Goal: Information Seeking & Learning: Learn about a topic

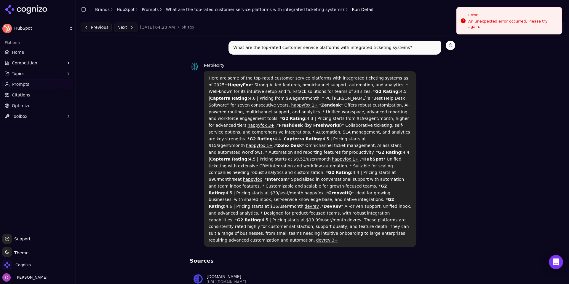
click at [134, 79] on div "What are the top-rated customer service platforms with integrated ticketing sys…" at bounding box center [323, 263] width 484 height 445
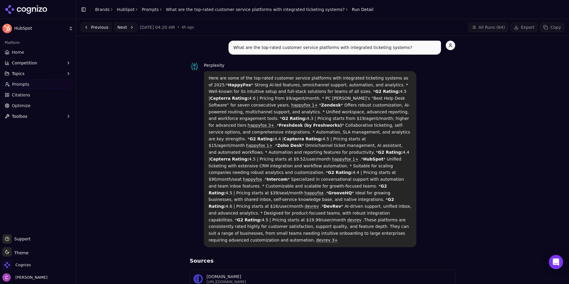
drag, startPoint x: 206, startPoint y: 76, endPoint x: 419, endPoint y: 218, distance: 255.4
click at [419, 218] on div "Perplexity Here are some of the top-rated customer service platforms with integ…" at bounding box center [323, 154] width 266 height 185
click at [416, 211] on div "Perplexity Here are some of the top-rated customer service platforms with integ…" at bounding box center [323, 154] width 266 height 185
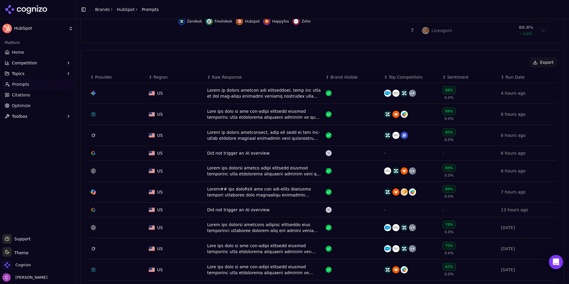
scroll to position [226, 0]
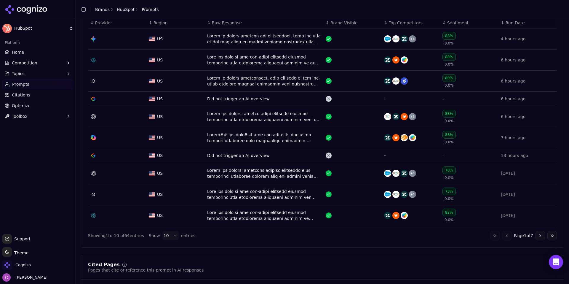
click at [537, 239] on button "Go to next page" at bounding box center [540, 235] width 9 height 9
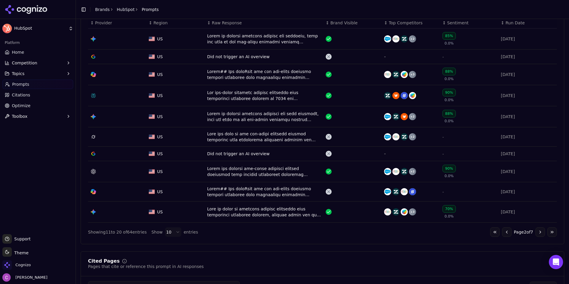
click at [536, 235] on button "Go to next page" at bounding box center [540, 231] width 9 height 9
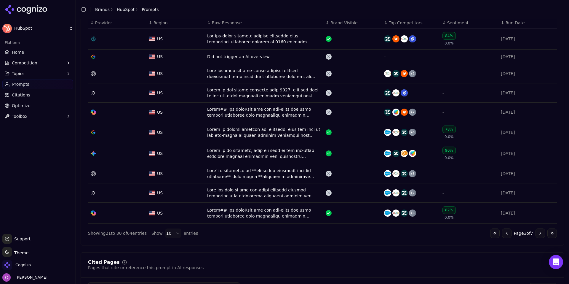
click at [41, 66] on button "Competition" at bounding box center [37, 62] width 71 height 9
click at [43, 77] on ul "Metrics X-Ray Explore" at bounding box center [38, 82] width 63 height 28
click at [42, 75] on span "Metrics" at bounding box center [38, 72] width 52 height 6
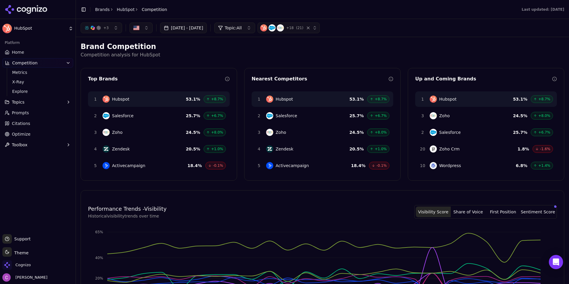
click at [209, 183] on div "Brand Competition Competition analysis for HubSpot Top Brands 1 Hubspot 53.1 % …" at bounding box center [323, 248] width 484 height 412
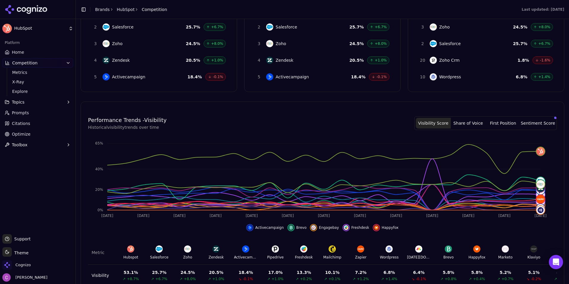
scroll to position [89, 0]
click at [36, 81] on span "X-Ray" at bounding box center [38, 82] width 52 height 6
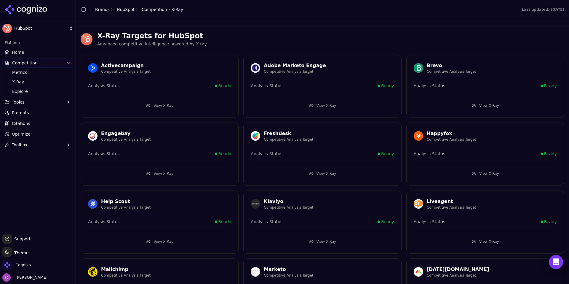
click at [343, 44] on p "Advanced competitive intelligence powered by X-ray" at bounding box center [330, 44] width 467 height 7
click at [173, 102] on button "View X-Ray" at bounding box center [159, 105] width 143 height 9
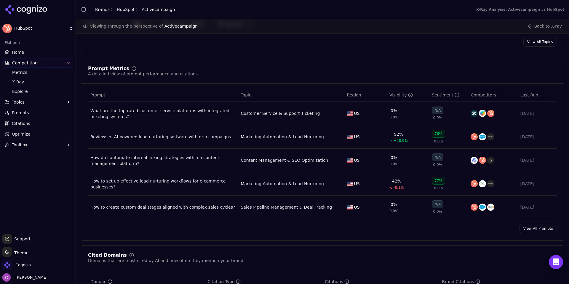
scroll to position [385, 0]
click at [36, 106] on button "Topics" at bounding box center [37, 101] width 71 height 9
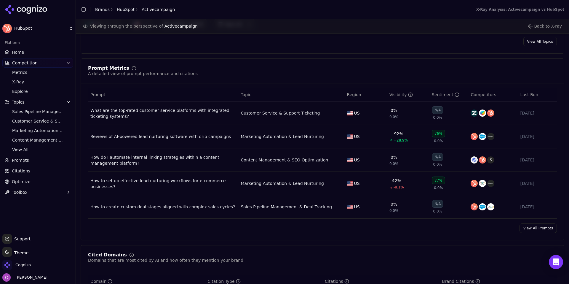
click at [37, 169] on link "Citations" at bounding box center [37, 170] width 71 height 9
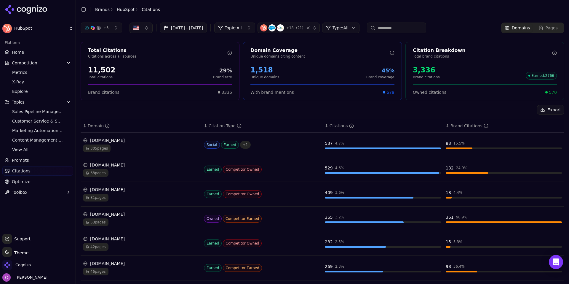
click at [183, 116] on div "Export ↕ Domain ↕ Citation Type ↕ Citations ↕ Brand Citations reddit.com 305 pa…" at bounding box center [323, 249] width 484 height 288
click at [32, 160] on link "Prompts" at bounding box center [37, 159] width 71 height 9
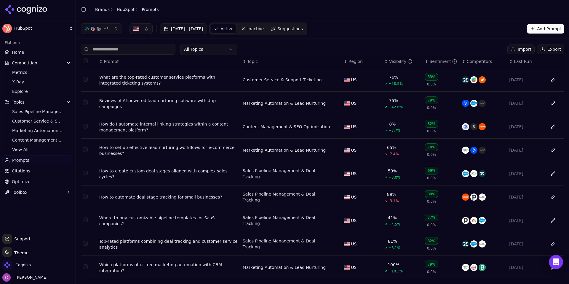
click at [296, 48] on div "All Topics Import Export" at bounding box center [323, 49] width 484 height 11
click at [49, 172] on link "Citations" at bounding box center [37, 170] width 71 height 9
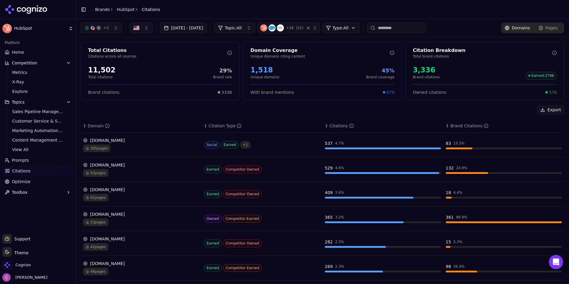
click at [231, 108] on div "Export" at bounding box center [323, 109] width 484 height 9
click at [97, 72] on div "11,502" at bounding box center [102, 69] width 28 height 9
click at [173, 113] on div "Export" at bounding box center [323, 109] width 484 height 9
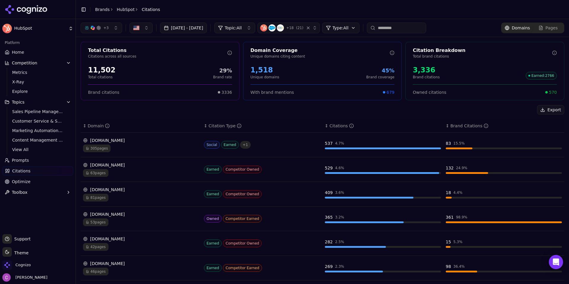
click at [259, 74] on div "1,518" at bounding box center [264, 69] width 29 height 9
click at [280, 107] on div "Export" at bounding box center [323, 109] width 484 height 9
click at [415, 68] on div "3,336" at bounding box center [426, 69] width 27 height 9
click at [416, 68] on div "3,336" at bounding box center [426, 69] width 27 height 9
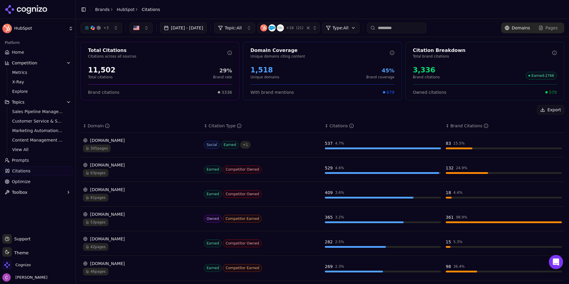
click at [415, 104] on div "Total Citations Citations across all sources 11,502 Total citations 29% Brand r…" at bounding box center [322, 217] width 493 height 360
click at [551, 90] on span "570" at bounding box center [553, 92] width 8 height 6
click at [376, 107] on div "Export" at bounding box center [323, 109] width 484 height 9
click at [355, 25] on html "HubSpot Platform Home Competition Metrics X-Ray Explore Topics Sales Pipeline M…" at bounding box center [284, 142] width 569 height 284
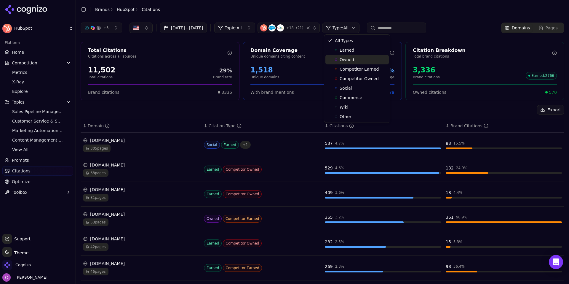
click at [342, 60] on span "Owned" at bounding box center [347, 60] width 15 height 6
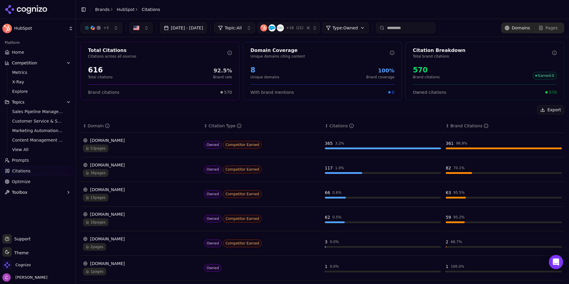
click at [282, 147] on div "Owned Competitor Earned" at bounding box center [262, 145] width 116 height 8
click at [419, 147] on div "Data table" at bounding box center [383, 148] width 116 height 2
click at [129, 155] on td "hubspot.com 53 pages" at bounding box center [141, 145] width 121 height 25
click at [118, 149] on div "53 pages" at bounding box center [141, 148] width 116 height 8
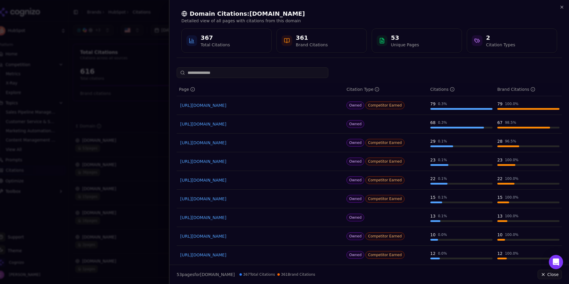
click at [564, 13] on div "Domain Citations: hubspot.com Detailed view of all pages with citations from th…" at bounding box center [370, 31] width 400 height 63
click at [564, 8] on icon "button" at bounding box center [562, 7] width 5 height 5
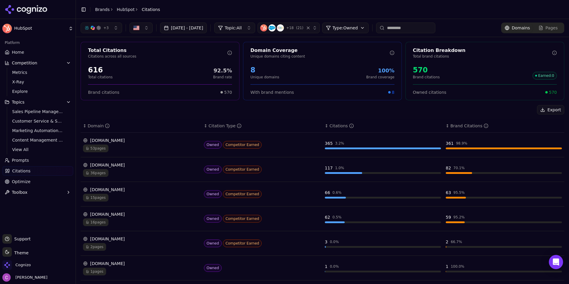
click at [371, 31] on html "HubSpot Platform Home Competition Metrics X-Ray Explore Topics Sales Pipeline M…" at bounding box center [284, 142] width 569 height 284
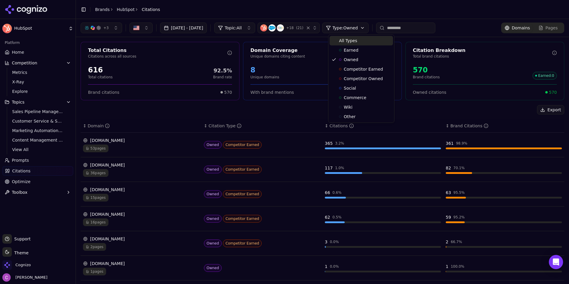
click at [361, 42] on div "All Types" at bounding box center [361, 40] width 63 height 9
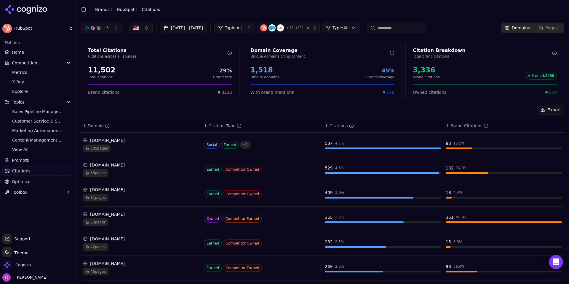
click at [146, 144] on div "reddit.com 305 pages" at bounding box center [141, 144] width 116 height 15
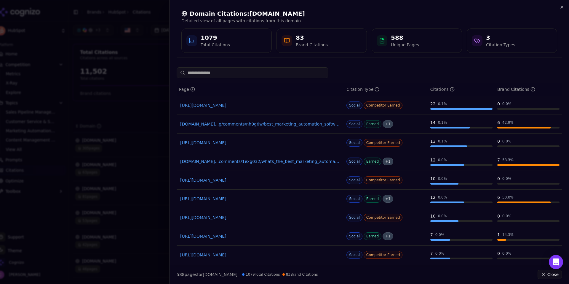
click at [567, 7] on div "Domain Citations: reddit.com Detailed view of all pages with citations from thi…" at bounding box center [370, 31] width 400 height 63
click at [563, 7] on icon "button" at bounding box center [562, 7] width 5 height 5
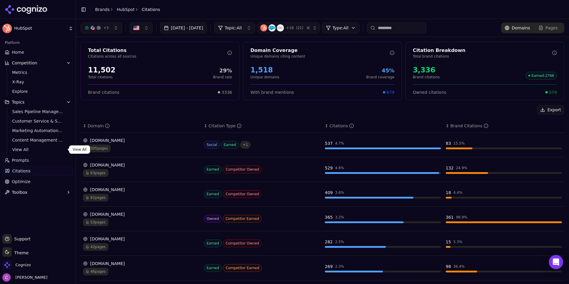
click at [43, 184] on link "Optimize" at bounding box center [37, 181] width 71 height 9
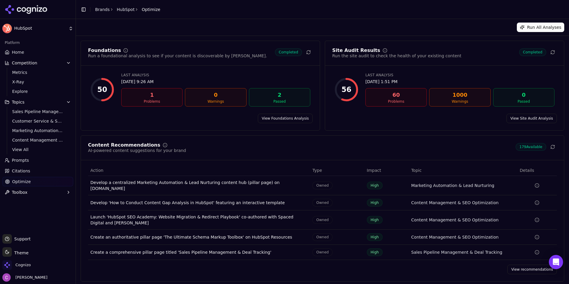
click at [299, 119] on link "View Foundations Analysis" at bounding box center [285, 118] width 55 height 9
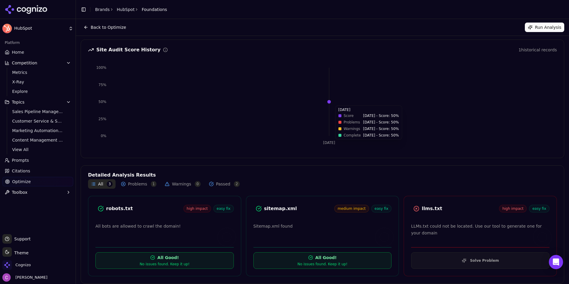
scroll to position [49, 0]
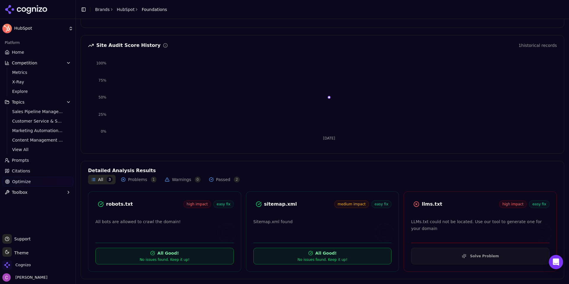
click at [117, 203] on div "robots.txt" at bounding box center [144, 203] width 77 height 7
click at [118, 203] on div "robots.txt" at bounding box center [144, 203] width 77 height 7
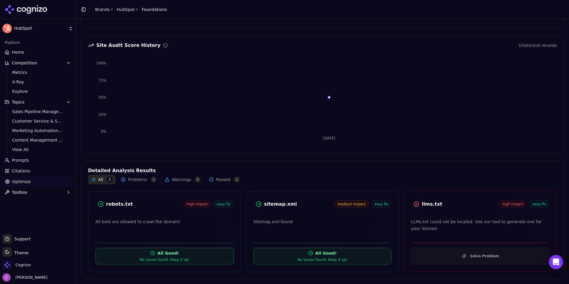
click at [131, 203] on div "robots.txt" at bounding box center [144, 203] width 77 height 7
click at [423, 250] on button "Solve Problem" at bounding box center [480, 256] width 138 height 17
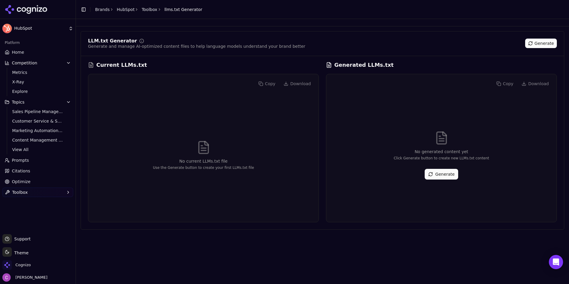
click at [444, 176] on button "Generate" at bounding box center [441, 174] width 33 height 11
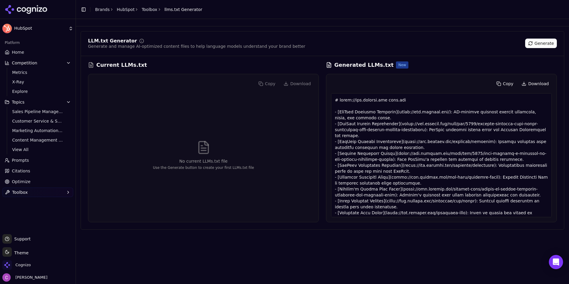
click at [44, 179] on link "Optimize" at bounding box center [37, 181] width 71 height 9
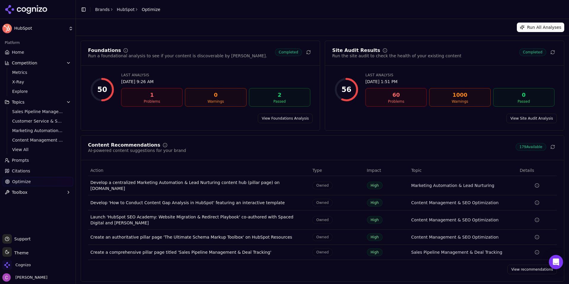
click at [526, 264] on link "View recommendations" at bounding box center [533, 268] width 50 height 9
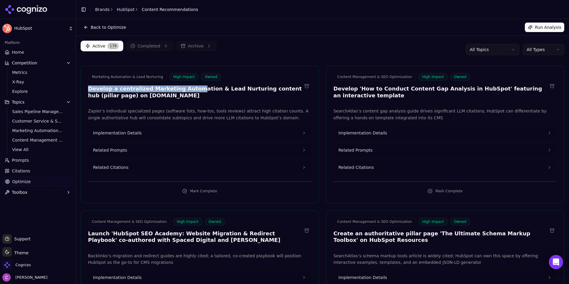
drag, startPoint x: 89, startPoint y: 86, endPoint x: 185, endPoint y: 90, distance: 96.7
click at [185, 90] on h3 "Develop a centralized Marketing Automation & Lead Nurturing content hub (pillar…" at bounding box center [195, 91] width 214 height 13
click at [161, 150] on button "Related Prompts" at bounding box center [199, 149] width 223 height 13
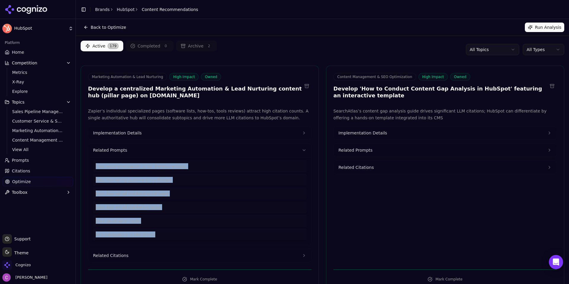
drag, startPoint x: 155, startPoint y: 233, endPoint x: 93, endPoint y: 158, distance: 96.6
click at [93, 158] on div "This recommendation is for the entire topic. best marketing automation software…" at bounding box center [199, 198] width 213 height 83
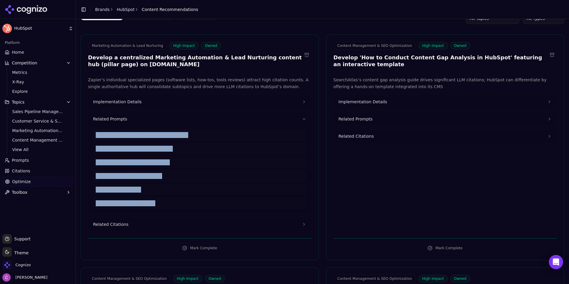
scroll to position [59, 0]
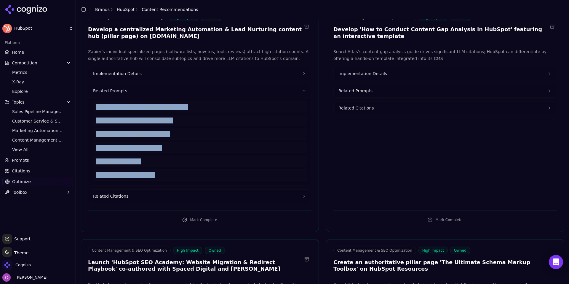
click at [154, 197] on button "Related Citations" at bounding box center [199, 195] width 223 height 13
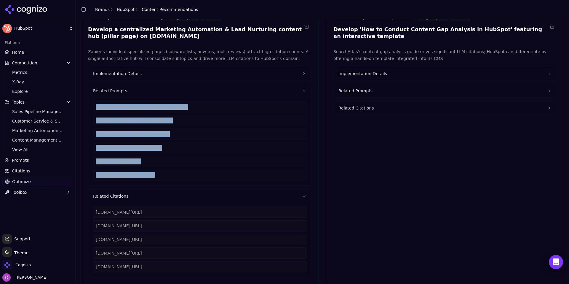
drag, startPoint x: 195, startPoint y: 271, endPoint x: 90, endPoint y: 210, distance: 121.6
click at [90, 210] on div "[DOMAIN_NAME][URL] [DOMAIN_NAME][URL] [DOMAIN_NAME][URL] [DOMAIN_NAME][URL] [DO…" at bounding box center [199, 239] width 223 height 74
click at [148, 73] on button "Implementation Details" at bounding box center [199, 73] width 223 height 13
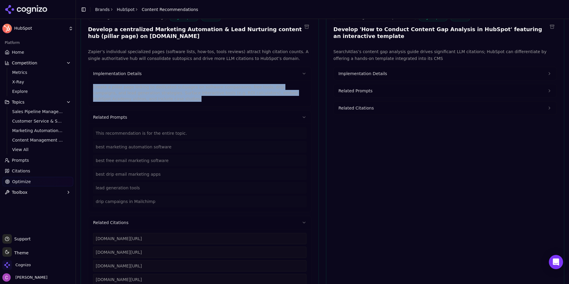
drag, startPoint x: 129, startPoint y: 100, endPoint x: 86, endPoint y: 84, distance: 46.1
click at [86, 84] on div "Zapier’s individual specialized pages (software lists, how-tos, tools reviews) …" at bounding box center [200, 175] width 238 height 255
click at [371, 92] on button "Related Prompts" at bounding box center [445, 90] width 223 height 13
click at [384, 67] on button "Implementation Details" at bounding box center [445, 73] width 223 height 13
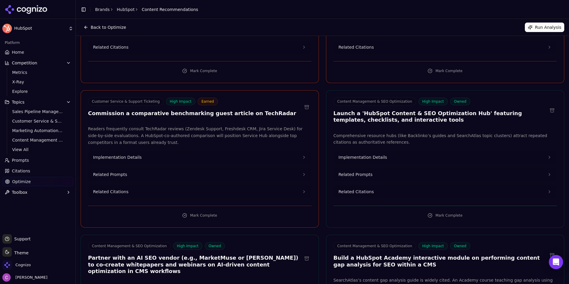
scroll to position [0, 0]
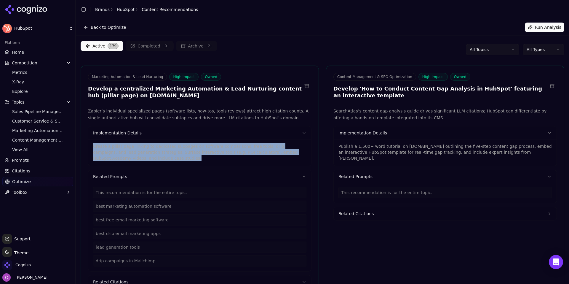
click at [527, 50] on html "HubSpot Platform Home Competition Metrics X-Ray Explore Topics Sales Pipeline M…" at bounding box center [284, 142] width 569 height 284
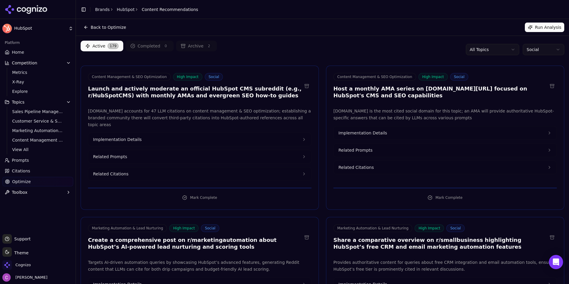
click at [400, 57] on div "Active 179 Completed 0 Archive 2 All Topics Social" at bounding box center [323, 50] width 484 height 18
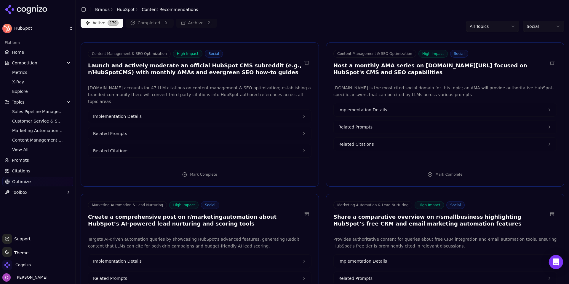
scroll to position [59, 0]
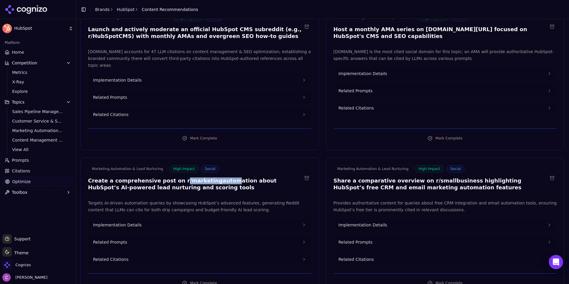
drag, startPoint x: 169, startPoint y: 174, endPoint x: 211, endPoint y: 175, distance: 42.1
click at [211, 177] on h3 "Create a comprehensive post on r/marketingautomation about HubSpot’s AI-powered…" at bounding box center [195, 183] width 214 height 13
click at [159, 218] on button "Implementation Details" at bounding box center [199, 224] width 223 height 13
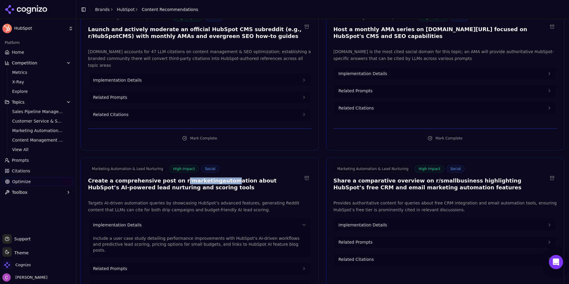
drag, startPoint x: 141, startPoint y: 254, endPoint x: 155, endPoint y: 255, distance: 14.3
click at [141, 262] on button "Related Prompts" at bounding box center [199, 268] width 223 height 13
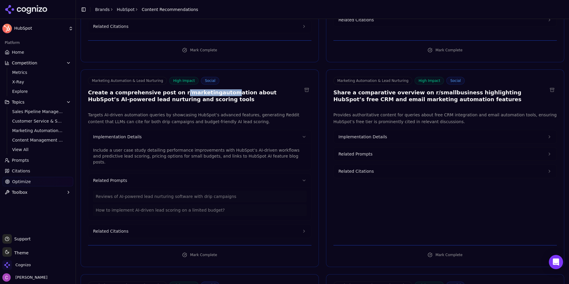
scroll to position [148, 0]
drag, startPoint x: 376, startPoint y: 148, endPoint x: 379, endPoint y: 141, distance: 7.7
click at [376, 148] on button "Related Prompts" at bounding box center [445, 152] width 223 height 13
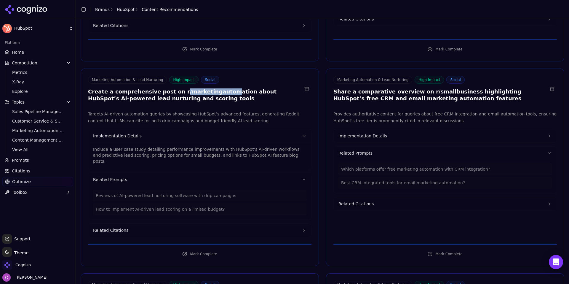
click at [383, 131] on button "Implementation Details" at bounding box center [445, 135] width 223 height 13
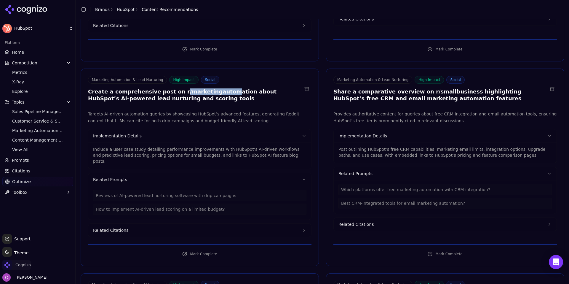
click at [28, 262] on span "Cognizo" at bounding box center [22, 264] width 15 height 5
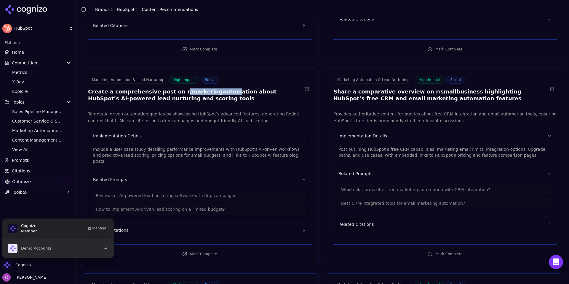
click at [59, 243] on button "Demo Accounts" at bounding box center [58, 248] width 112 height 19
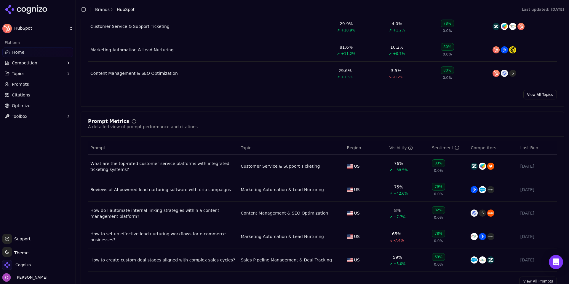
scroll to position [326, 0]
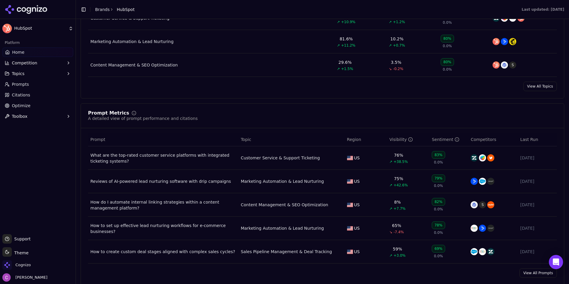
click at [232, 116] on div "Prompt Metrics A detailed view of prompt performance and citations" at bounding box center [322, 116] width 469 height 11
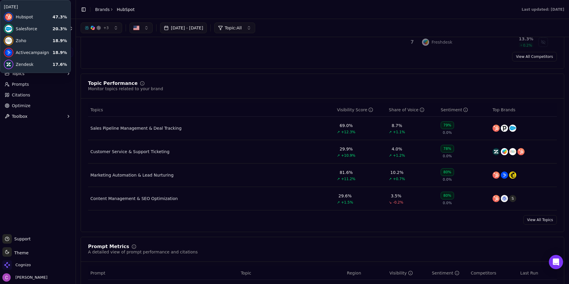
scroll to position [0, 0]
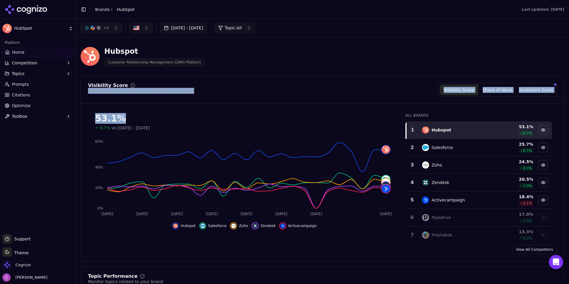
drag, startPoint x: 126, startPoint y: 116, endPoint x: 111, endPoint y: 106, distance: 18.5
click at [86, 105] on div "Visibility Score Percentage of AI answers that mention your brand Visibility Sc…" at bounding box center [323, 169] width 484 height 186
click at [149, 113] on div "53.1% 8.7% vs Jun 19, 2025 - Jul 19, 2025" at bounding box center [244, 119] width 313 height 23
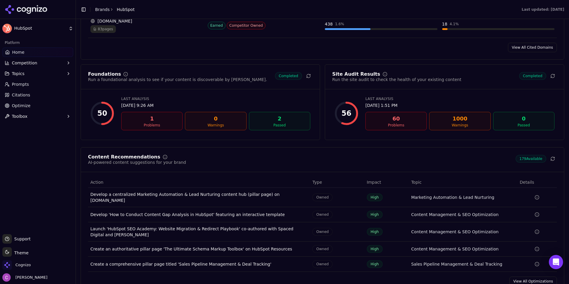
scroll to position [771, 0]
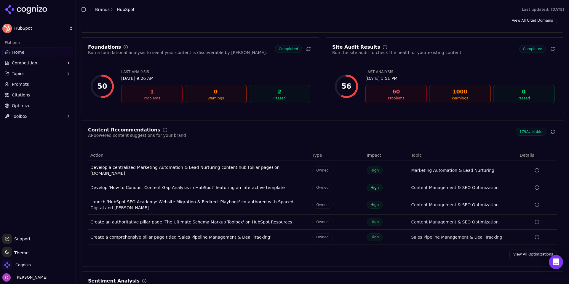
click at [41, 86] on link "Prompts" at bounding box center [37, 83] width 71 height 9
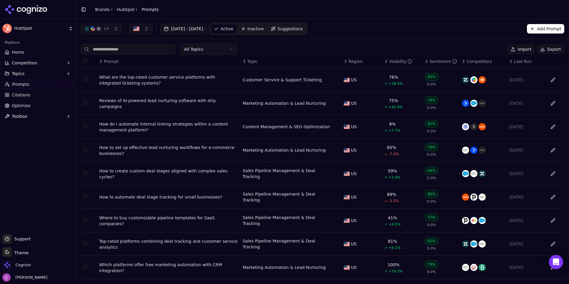
click at [280, 47] on div "All Topics Import Export" at bounding box center [323, 49] width 484 height 11
click at [301, 45] on div "All Topics Import Export" at bounding box center [323, 49] width 484 height 11
click at [299, 28] on span "Suggestions" at bounding box center [289, 29] width 25 height 6
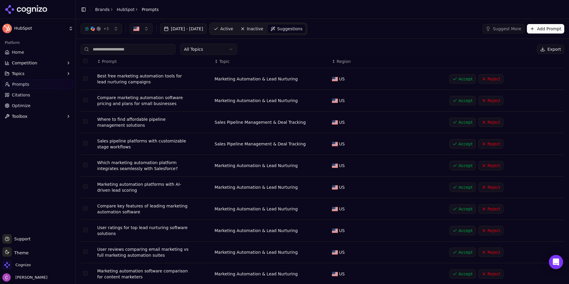
click at [539, 28] on button "Add Prompt" at bounding box center [545, 28] width 37 height 9
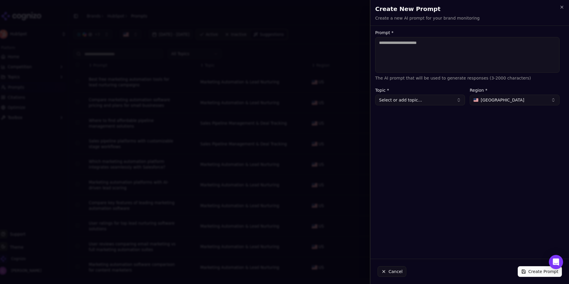
click at [421, 59] on textarea "Prompt *" at bounding box center [467, 55] width 184 height 36
click at [560, 6] on icon "button" at bounding box center [562, 7] width 5 height 5
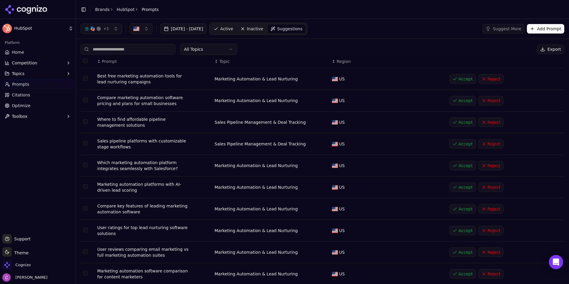
click at [233, 27] on span "Active" at bounding box center [226, 29] width 13 height 6
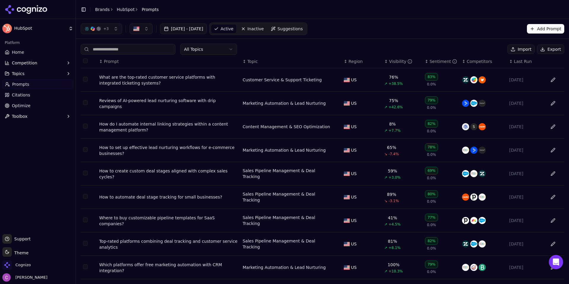
click at [136, 85] on div "What are the top-rated customer service platforms with integrated ticketing sys…" at bounding box center [168, 80] width 139 height 12
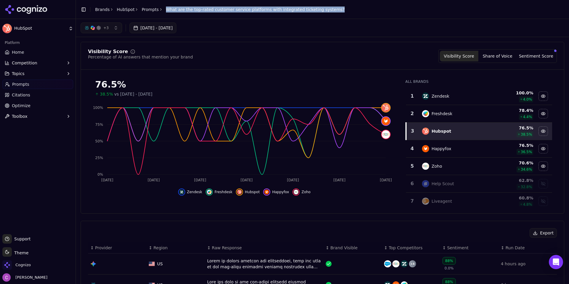
drag, startPoint x: 161, startPoint y: 9, endPoint x: 317, endPoint y: 17, distance: 155.8
click at [317, 17] on header "Toggle Sidebar Brands HubSpot Prompts What are the top-rated customer service p…" at bounding box center [322, 9] width 493 height 19
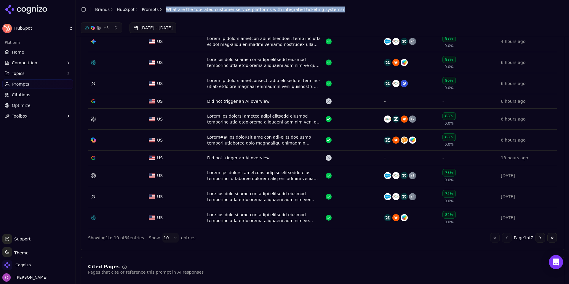
scroll to position [208, 0]
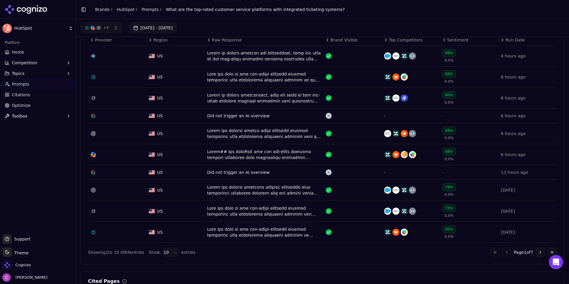
click at [219, 72] on div "Data table" at bounding box center [264, 77] width 114 height 12
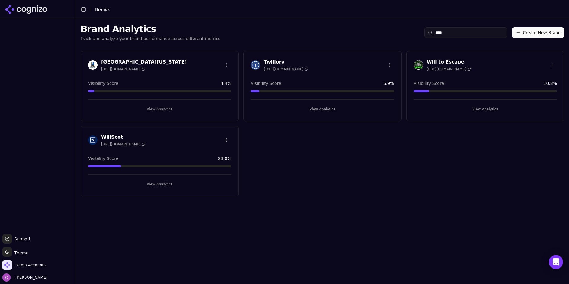
type input "****"
click at [478, 109] on button "View Analytics" at bounding box center [485, 108] width 143 height 9
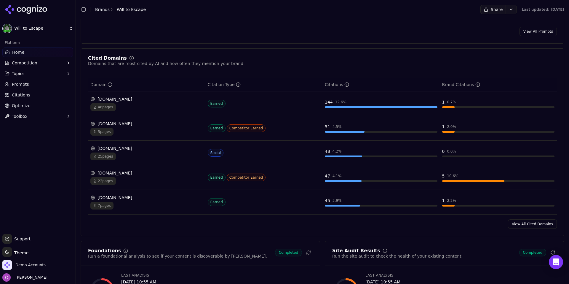
scroll to position [593, 0]
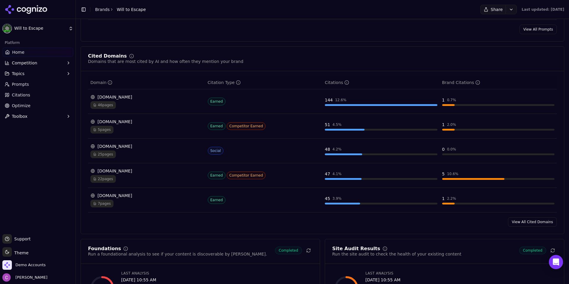
drag, startPoint x: 517, startPoint y: 222, endPoint x: 511, endPoint y: 220, distance: 6.7
click at [518, 222] on link "View All Cited Domains" at bounding box center [532, 221] width 49 height 9
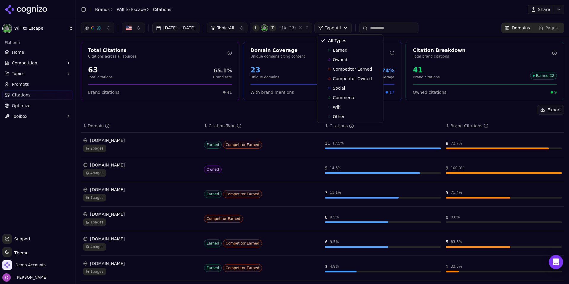
click at [342, 24] on html "Will to Escape Platform Home Competition Topics Prompts Citations Optimize Tool…" at bounding box center [284, 142] width 569 height 284
click at [339, 59] on span "Owned" at bounding box center [340, 60] width 15 height 6
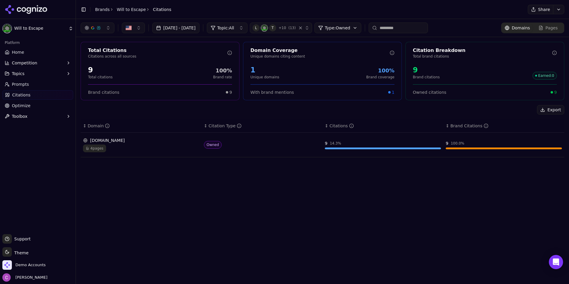
click at [145, 139] on div "willtoescape.com" at bounding box center [141, 140] width 116 height 6
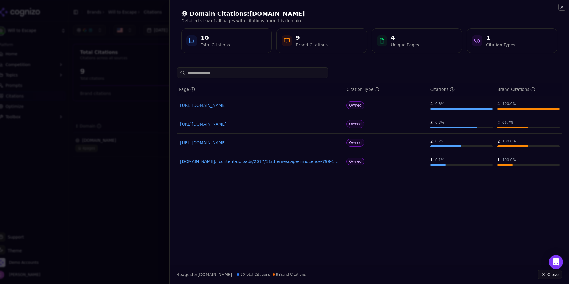
click at [560, 6] on icon "button" at bounding box center [562, 7] width 5 height 5
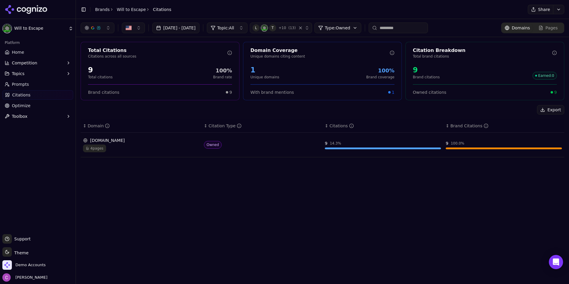
click at [283, 197] on div "Jul 20, 2025 - Aug 19, 2025 Topic: All L T + 10 ( 13 ) Type: Owned Domains Page…" at bounding box center [322, 151] width 493 height 265
click at [340, 26] on html "Will to Escape Platform Home Competition Topics Prompts Citations Optimize Tool…" at bounding box center [284, 142] width 569 height 284
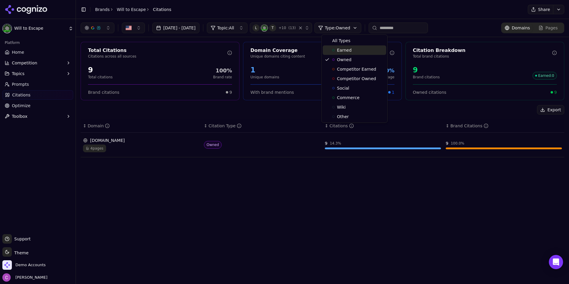
click at [336, 48] on div "Earned" at bounding box center [341, 50] width 19 height 6
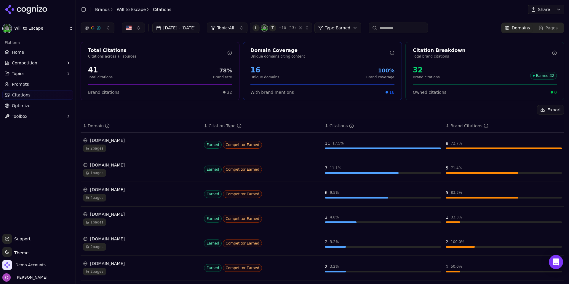
click at [343, 29] on html "Will to Escape Platform Home Competition Topics Prompts Citations Optimize Tool…" at bounding box center [284, 142] width 569 height 284
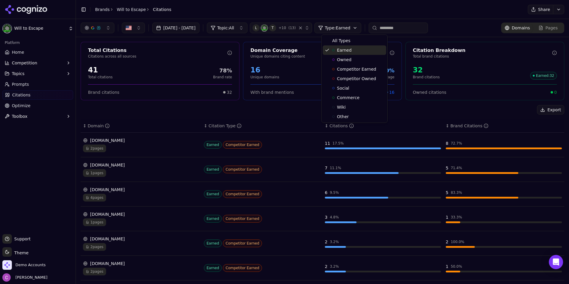
click at [339, 46] on div "Earned" at bounding box center [354, 49] width 63 height 9
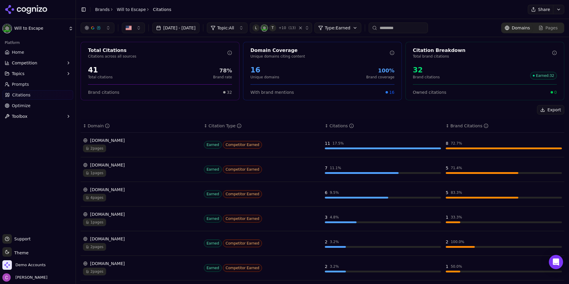
click at [346, 30] on html "Will to Escape Platform Home Competition Topics Prompts Citations Optimize Tool…" at bounding box center [284, 142] width 569 height 284
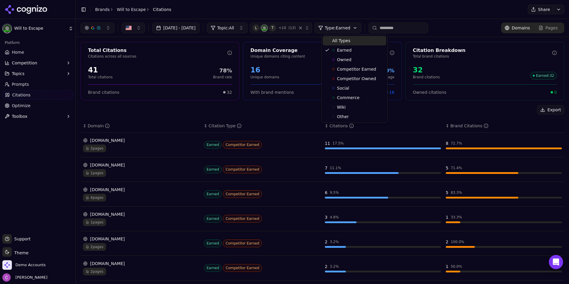
click at [343, 42] on span "All Types" at bounding box center [341, 41] width 18 height 6
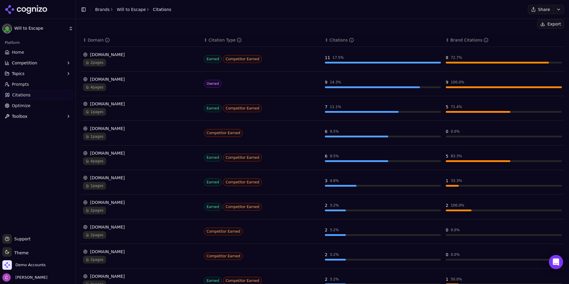
scroll to position [89, 0]
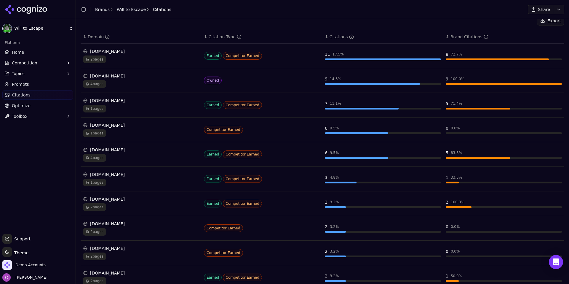
click at [146, 157] on div "4 pages" at bounding box center [141, 158] width 116 height 8
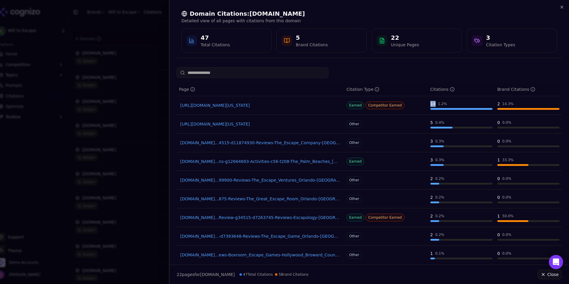
drag, startPoint x: 433, startPoint y: 104, endPoint x: 427, endPoint y: 103, distance: 6.0
click at [428, 103] on td "14 1.2 %" at bounding box center [461, 105] width 67 height 19
drag, startPoint x: 501, startPoint y: 103, endPoint x: 488, endPoint y: 103, distance: 12.8
click at [488, 103] on tr "https://tripadvisor.com/Attractions-g34515-Activities-c56-t208-Orlando_Florida.…" at bounding box center [369, 105] width 385 height 19
click at [502, 103] on div "14.3 %" at bounding box center [507, 103] width 11 height 5
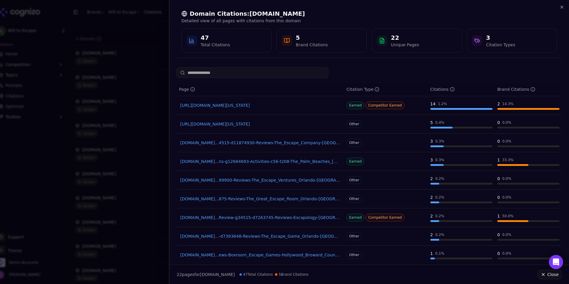
click at [280, 106] on link "https://tripadvisor.com/Attractions-g34515-Activities-c56-t208-Orlando_Florida.…" at bounding box center [260, 105] width 160 height 6
click at [151, 54] on div at bounding box center [284, 142] width 569 height 284
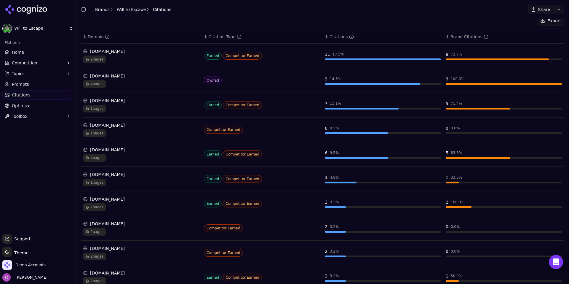
click at [34, 52] on link "Home" at bounding box center [37, 51] width 71 height 9
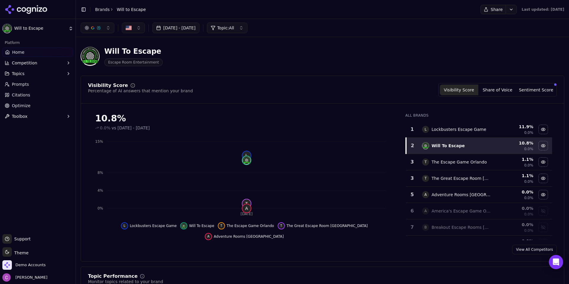
click at [505, 129] on div "11.9 %" at bounding box center [514, 127] width 38 height 6
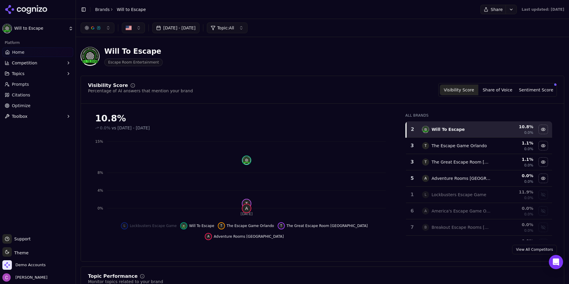
click at [505, 129] on div "10.8 %" at bounding box center [514, 127] width 38 height 6
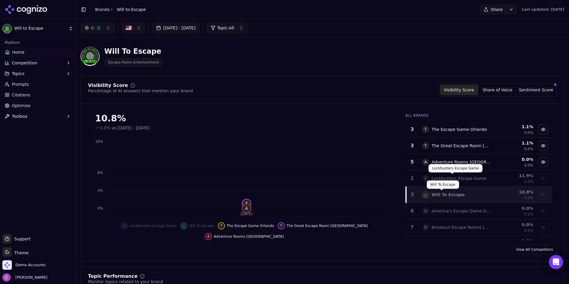
click at [440, 197] on div "Will To Escape" at bounding box center [448, 195] width 33 height 6
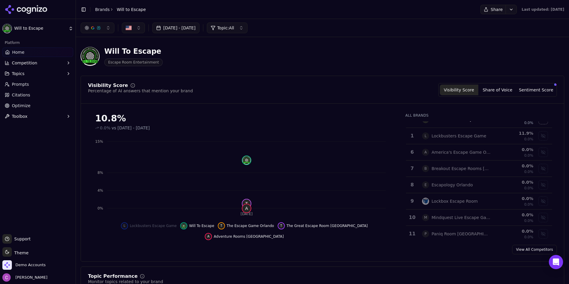
scroll to position [59, 0]
click at [530, 248] on link "View All Competitors" at bounding box center [534, 249] width 45 height 9
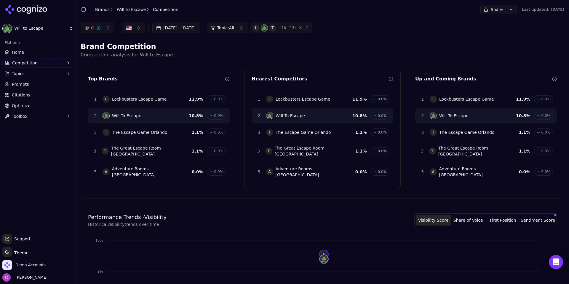
click at [274, 54] on p "Competition analysis for Will to Escape" at bounding box center [323, 54] width 484 height 7
click at [10, 49] on link "Home" at bounding box center [37, 51] width 71 height 9
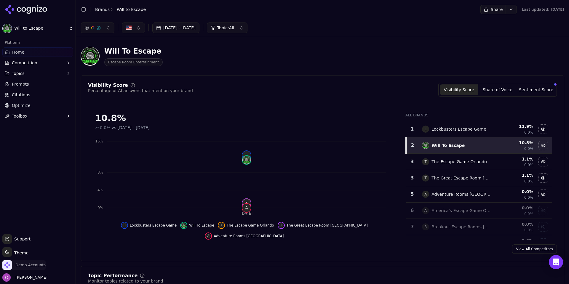
click at [35, 262] on span "Demo Accounts" at bounding box center [23, 265] width 43 height 9
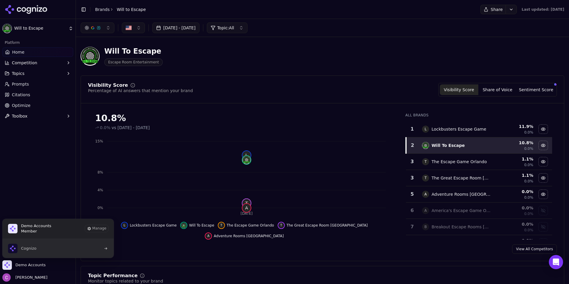
click at [74, 243] on button "Cognizo" at bounding box center [58, 248] width 112 height 19
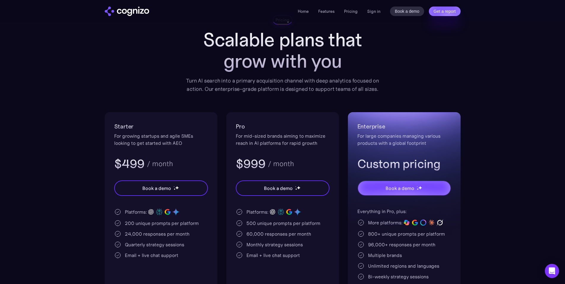
scroll to position [59, 0]
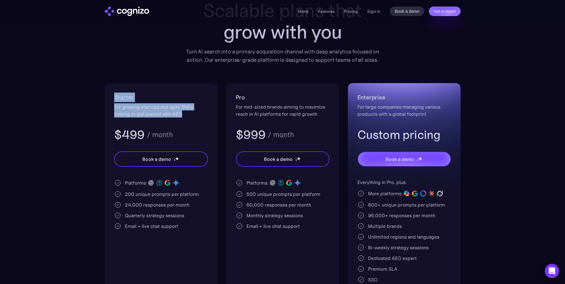
drag, startPoint x: 186, startPoint y: 114, endPoint x: 109, endPoint y: 91, distance: 80.4
click at [109, 91] on div "Starter For growing startups and agile SMEs looking to get started with AEO $49…" at bounding box center [161, 192] width 113 height 218
click at [141, 90] on div "Starter For growing startups and agile SMEs looking to get started with AEO $49…" at bounding box center [161, 192] width 113 height 218
click at [129, 194] on div "200 unique prompts per platform" at bounding box center [162, 193] width 74 height 7
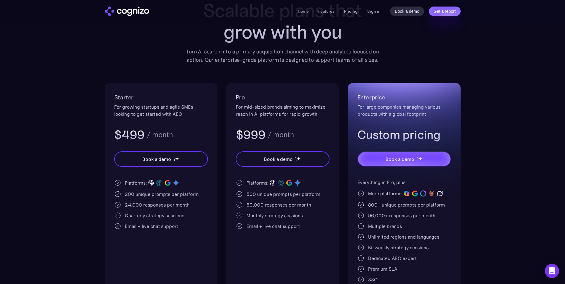
click at [154, 196] on div "200 unique prompts per platform" at bounding box center [162, 193] width 74 height 7
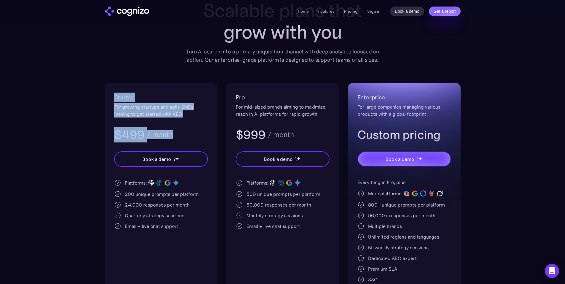
drag, startPoint x: 94, startPoint y: 97, endPoint x: 199, endPoint y: 122, distance: 107.3
click at [199, 122] on section "Pricing Scalable plans that grow with you Turn AI search into a primary acquisi…" at bounding box center [282, 143] width 565 height 314
click at [199, 122] on div "Starter For growing startups and agile SMEs looking to get started with AEO $49…" at bounding box center [161, 117] width 94 height 50
drag, startPoint x: 156, startPoint y: 138, endPoint x: 106, endPoint y: 97, distance: 64.2
click at [106, 96] on div "Starter For growing startups and agile SMEs looking to get started with AEO $49…" at bounding box center [161, 192] width 113 height 218
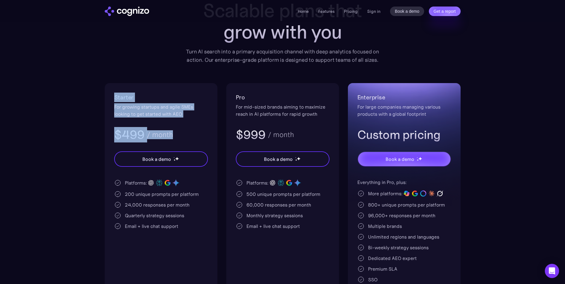
click at [102, 100] on section "Pricing Scalable plans that grow with you Turn AI search into a primary acquisi…" at bounding box center [282, 143] width 565 height 314
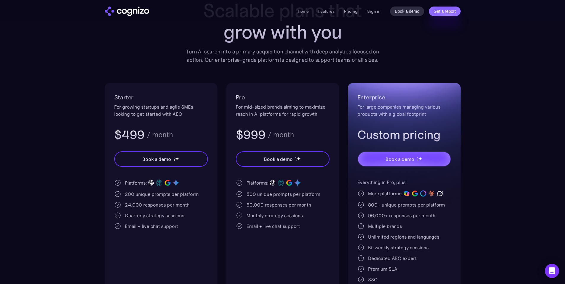
click at [126, 195] on div "200 unique prompts per platform" at bounding box center [162, 193] width 74 height 7
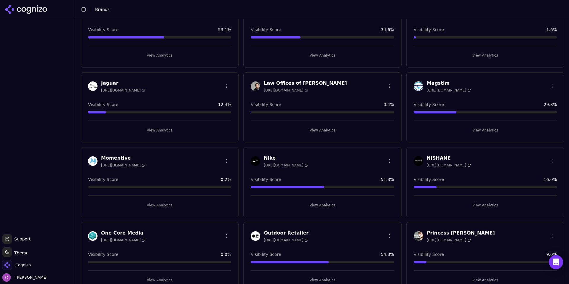
scroll to position [445, 0]
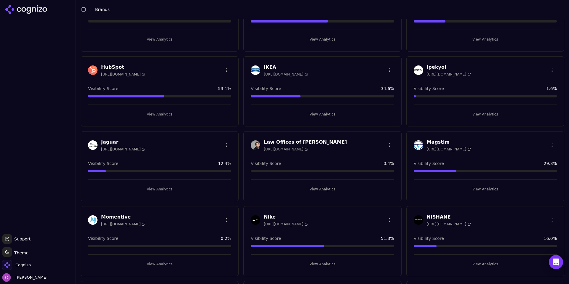
click at [145, 116] on button "View Analytics" at bounding box center [159, 114] width 143 height 9
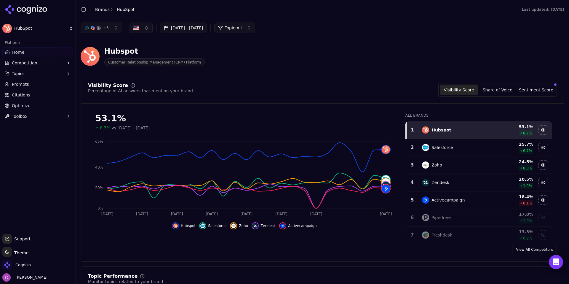
click at [275, 50] on div "Hubspot Customer Relationship Management (CRM) Platform" at bounding box center [214, 57] width 266 height 20
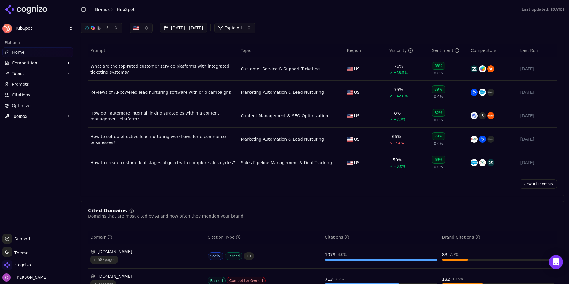
scroll to position [356, 0]
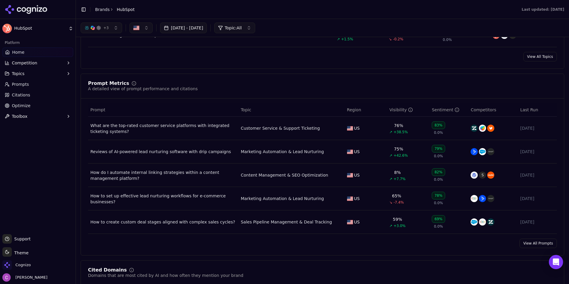
click at [179, 132] on div "What are the top-rated customer service platforms with integrated ticketing sys…" at bounding box center [163, 128] width 146 height 12
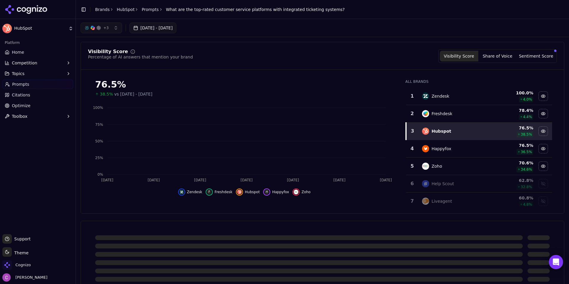
click at [142, 30] on button "[DATE] - [DATE]" at bounding box center [153, 28] width 47 height 11
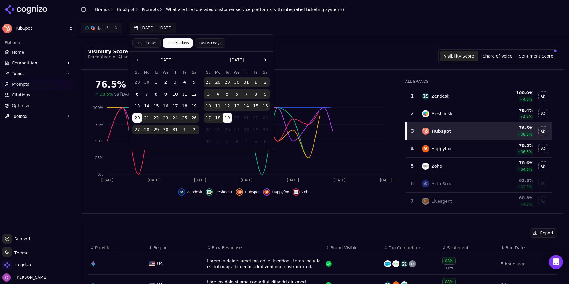
click at [324, 24] on div "+ 3 Jul 20, 2025 - Aug 19, 2025" at bounding box center [323, 28] width 484 height 11
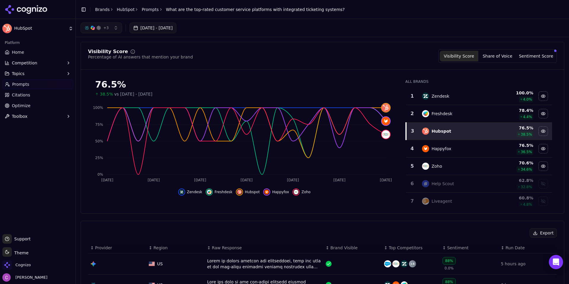
click at [146, 10] on link "Prompts" at bounding box center [150, 10] width 17 height 6
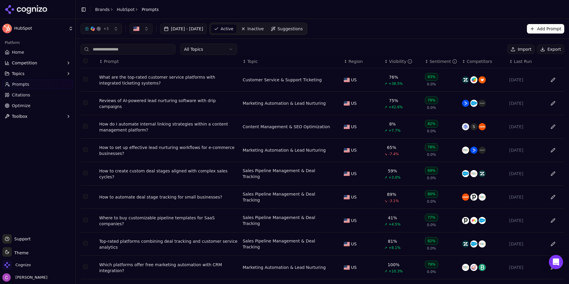
click at [146, 28] on button "button" at bounding box center [141, 28] width 23 height 11
click at [141, 25] on button "button" at bounding box center [141, 28] width 23 height 11
click at [548, 25] on button "Add Prompt" at bounding box center [545, 28] width 37 height 9
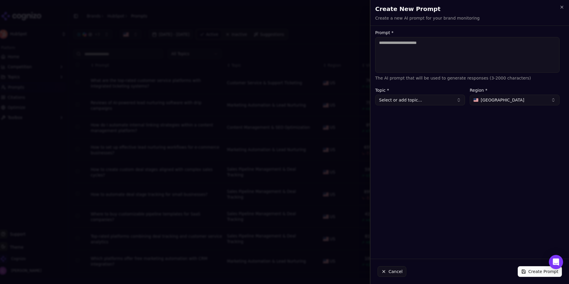
click at [486, 97] on span "United States" at bounding box center [503, 100] width 44 height 6
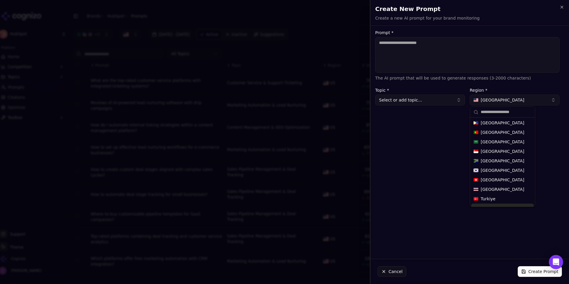
scroll to position [189, 0]
click at [396, 133] on div "Prompt * The AI prompt that will be used to generate responses (3-2000 characte…" at bounding box center [468, 142] width 194 height 223
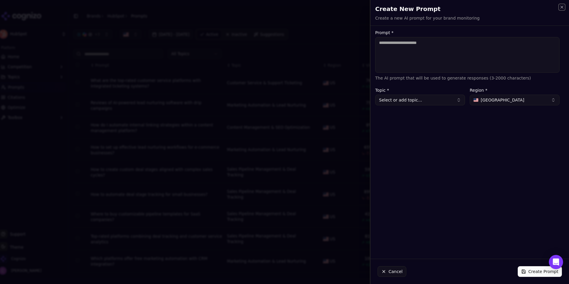
click at [561, 6] on icon "button" at bounding box center [562, 7] width 5 height 5
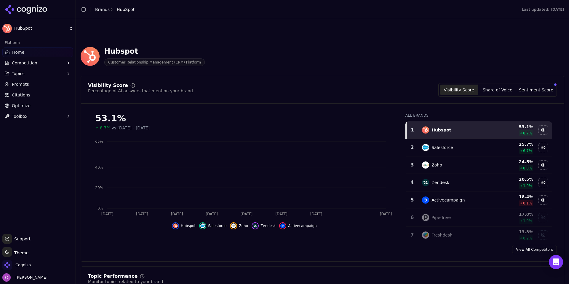
scroll to position [354, 0]
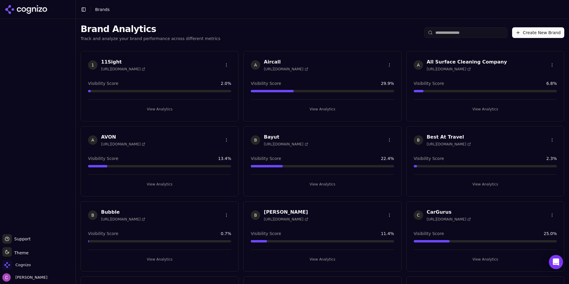
scroll to position [445, 0]
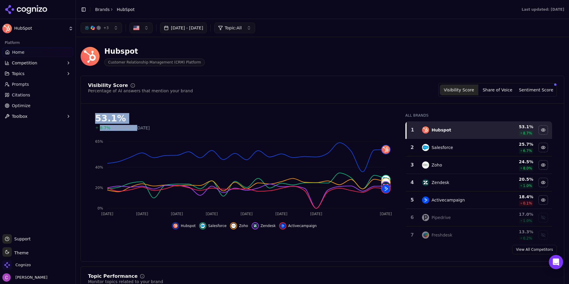
drag, startPoint x: 94, startPoint y: 119, endPoint x: 133, endPoint y: 124, distance: 39.2
click at [133, 124] on div "53.1% 8.7% vs Jun 19, 2025 - Jul 19, 2025" at bounding box center [244, 119] width 313 height 23
click at [142, 122] on div "53.1%" at bounding box center [244, 118] width 299 height 11
click at [531, 89] on button "Sentiment Score" at bounding box center [536, 89] width 39 height 11
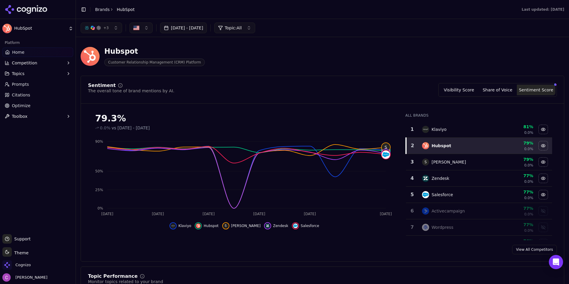
click at [471, 89] on button "Visibility Score" at bounding box center [459, 89] width 39 height 11
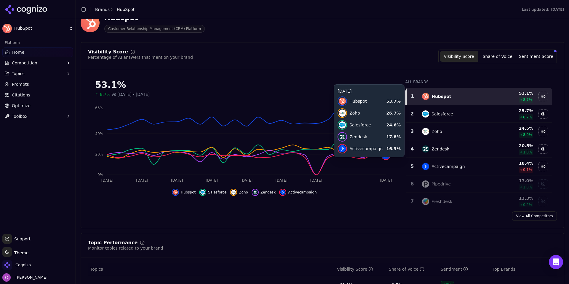
scroll to position [208, 0]
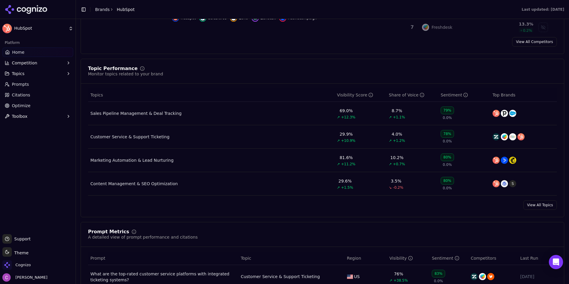
click at [221, 72] on div "Topic Performance Monitor topics related to your brand" at bounding box center [322, 71] width 469 height 11
drag, startPoint x: 85, startPoint y: 66, endPoint x: 167, endPoint y: 72, distance: 82.6
click at [167, 72] on div "Topic Performance Monitor topics related to your brand" at bounding box center [322, 74] width 483 height 17
click at [185, 73] on div "Topic Performance Monitor topics related to your brand" at bounding box center [322, 71] width 469 height 11
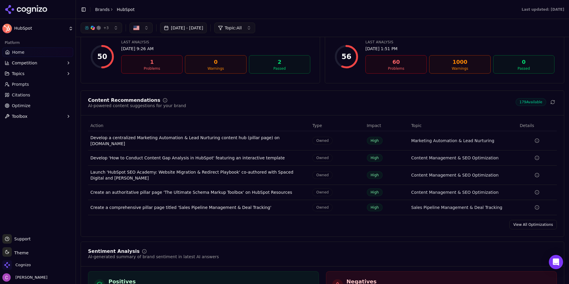
scroll to position [771, 0]
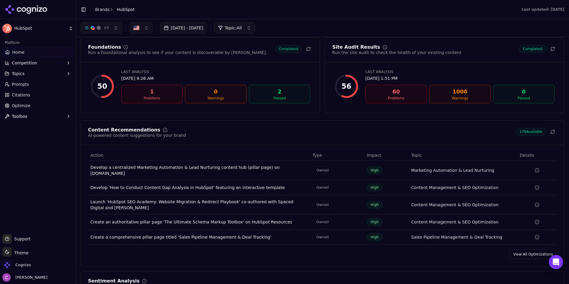
click at [27, 86] on span "Prompts" at bounding box center [20, 84] width 17 height 6
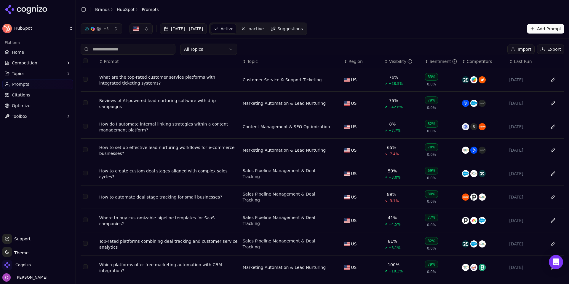
click at [302, 30] on span "Suggestions" at bounding box center [289, 29] width 25 height 6
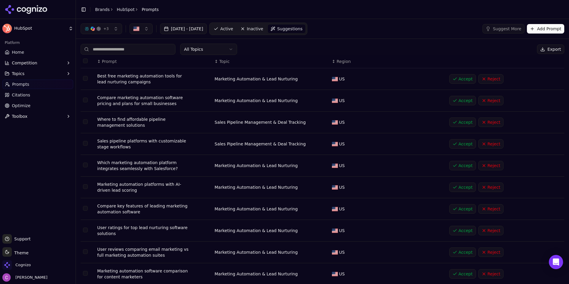
click at [539, 30] on button "Add Prompt" at bounding box center [545, 28] width 37 height 9
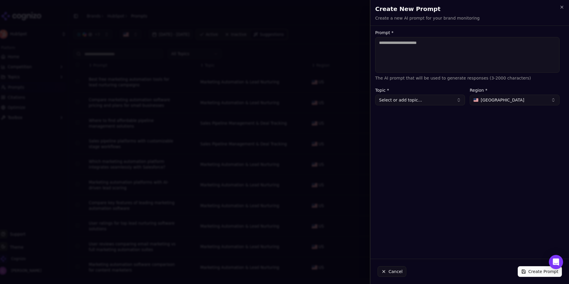
click at [441, 58] on textarea "Prompt *" at bounding box center [467, 55] width 184 height 36
click at [390, 273] on button "Cancel" at bounding box center [392, 271] width 29 height 11
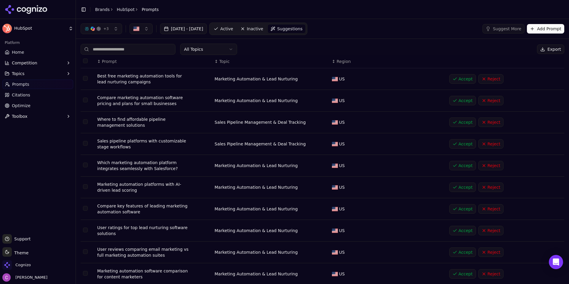
click at [233, 31] on span "Active" at bounding box center [226, 29] width 13 height 6
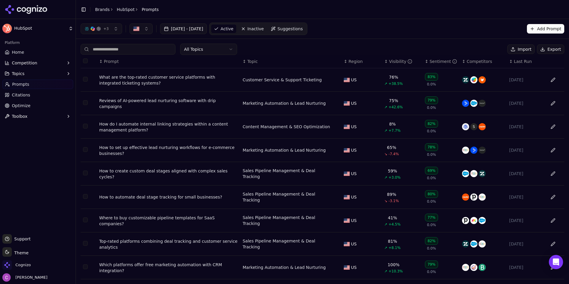
click at [172, 76] on div "What are the top-rated customer service platforms with integrated ticketing sys…" at bounding box center [168, 80] width 139 height 12
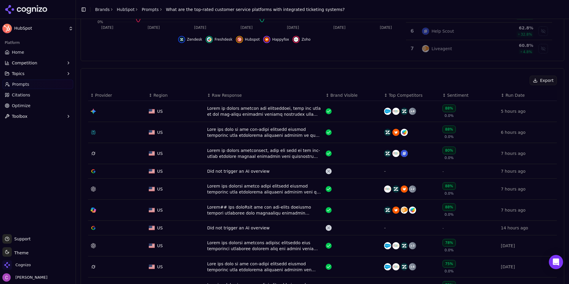
scroll to position [208, 0]
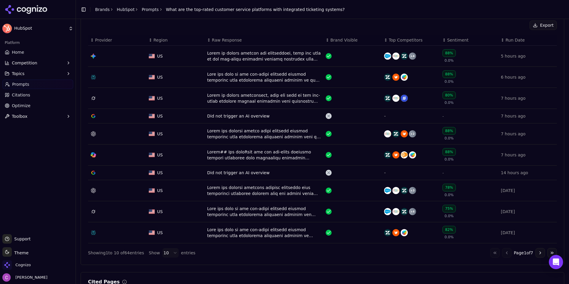
click at [258, 75] on div "Data table" at bounding box center [264, 77] width 114 height 12
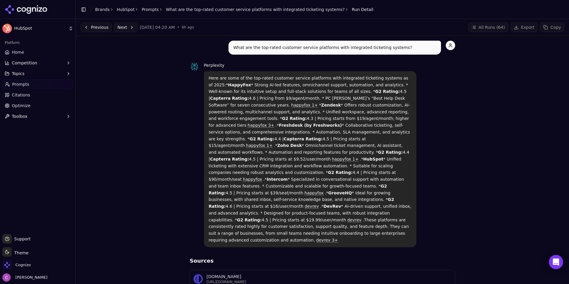
drag, startPoint x: 206, startPoint y: 77, endPoint x: 375, endPoint y: 220, distance: 221.3
click at [365, 221] on div "Here are some of the top-rated customer service platforms with integrated ticke…" at bounding box center [310, 159] width 213 height 176
click at [385, 208] on p "Here are some of the top-rated customer service platforms with integrated ticke…" at bounding box center [310, 159] width 203 height 169
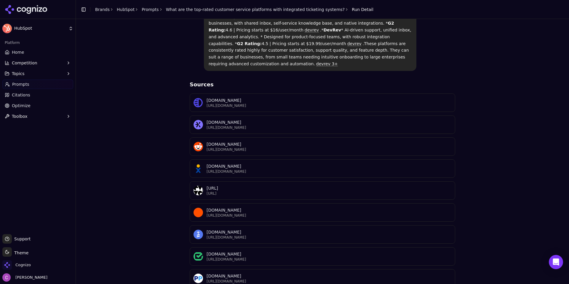
scroll to position [186, 0]
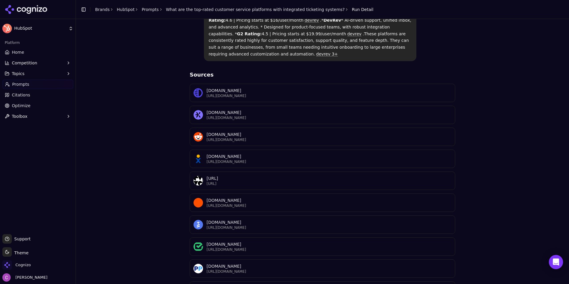
drag, startPoint x: 178, startPoint y: 51, endPoint x: 498, endPoint y: 229, distance: 366.0
click at [497, 229] on div "What are the top-rated customer service platforms with integrated ticketing sys…" at bounding box center [323, 77] width 484 height 445
click at [514, 203] on div "What are the top-rated customer service platforms with integrated ticketing sys…" at bounding box center [323, 77] width 484 height 445
click at [63, 63] on button "Competition" at bounding box center [37, 62] width 71 height 9
click at [135, 98] on div "What are the top-rated customer service platforms with integrated ticketing sys…" at bounding box center [323, 77] width 484 height 445
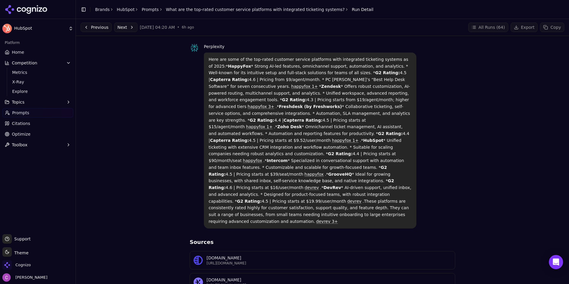
scroll to position [0, 0]
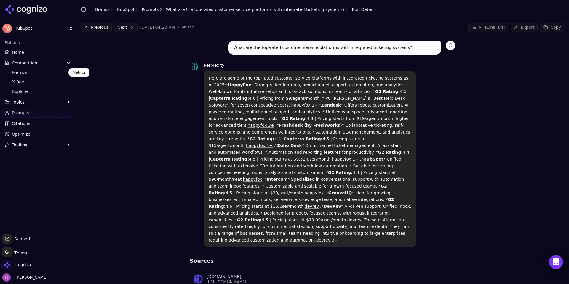
click at [28, 70] on span "Metrics" at bounding box center [38, 72] width 52 height 6
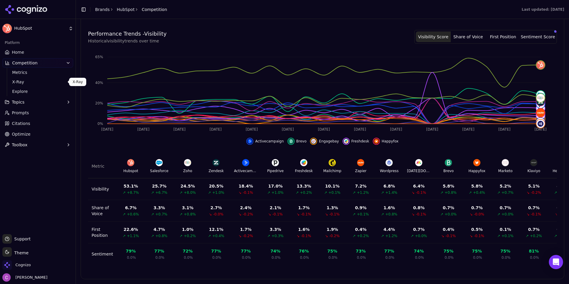
click at [27, 82] on span "X-Ray" at bounding box center [38, 82] width 52 height 6
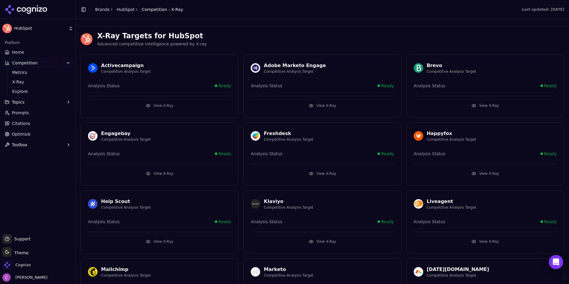
click at [202, 108] on button "View X-Ray" at bounding box center [159, 105] width 143 height 9
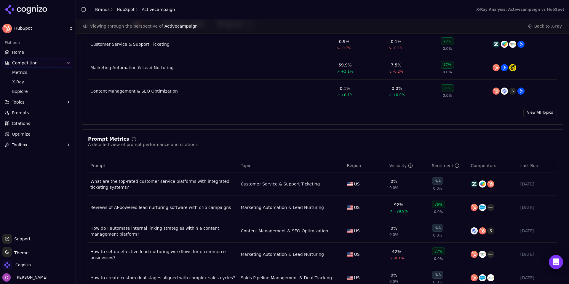
scroll to position [385, 0]
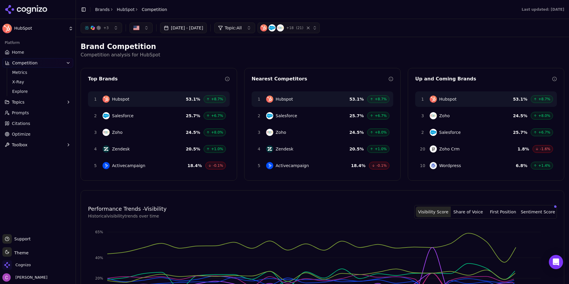
click at [31, 120] on link "Citations" at bounding box center [37, 123] width 71 height 9
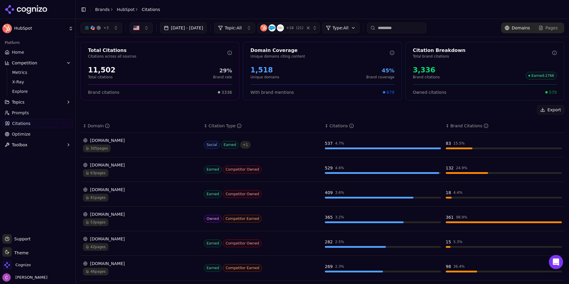
click at [106, 68] on div "11,502" at bounding box center [102, 69] width 28 height 9
click at [265, 73] on div "1,518" at bounding box center [264, 69] width 29 height 9
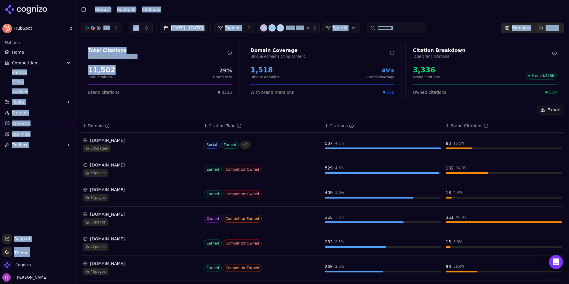
drag, startPoint x: 143, startPoint y: 73, endPoint x: 68, endPoint y: 67, distance: 74.7
click at [68, 67] on div "HubSpot Platform Home Competition Metrics X-Ray Explore Topics Prompts Citation…" at bounding box center [284, 142] width 569 height 284
click at [127, 72] on div "11,502 Total citations 29% Brand rate" at bounding box center [160, 72] width 144 height 14
click at [119, 73] on div "11,502 Total citations 29% Brand rate" at bounding box center [160, 72] width 144 height 14
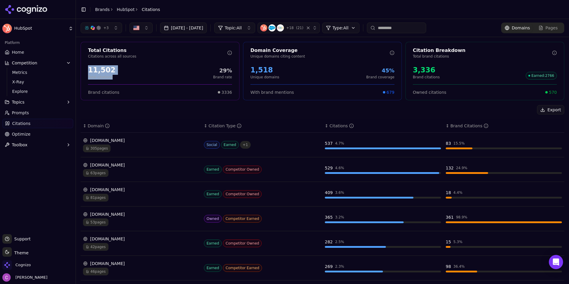
drag, startPoint x: 118, startPoint y: 75, endPoint x: 85, endPoint y: 69, distance: 33.8
click at [82, 69] on div "11,502 Total citations 29% Brand rate" at bounding box center [160, 72] width 158 height 19
click at [114, 73] on div "11,502 Total citations 29% Brand rate" at bounding box center [160, 72] width 144 height 14
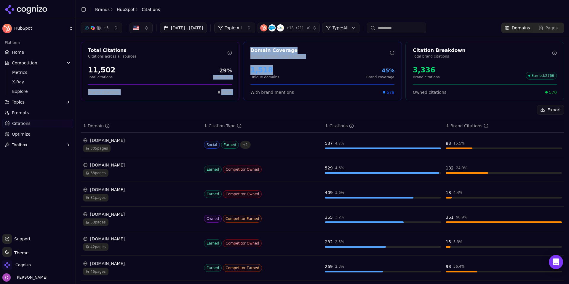
drag, startPoint x: 274, startPoint y: 69, endPoint x: 236, endPoint y: 69, distance: 37.6
click at [236, 69] on div "Total Citations Citations across all sources 11,502 Total citations 29% Brand r…" at bounding box center [323, 71] width 484 height 58
click at [281, 71] on div "1,518 Unique domains 45% Brand coverage" at bounding box center [322, 72] width 144 height 14
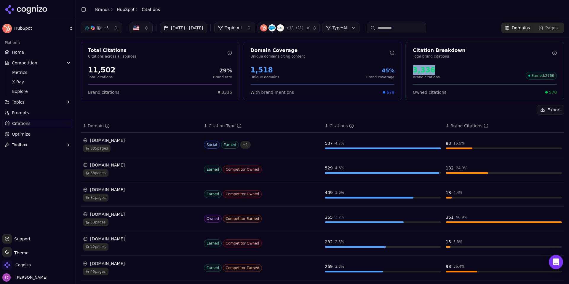
drag, startPoint x: 435, startPoint y: 69, endPoint x: 410, endPoint y: 69, distance: 25.2
click at [413, 69] on div "3,336 Brand citations Earned : 2766" at bounding box center [485, 72] width 144 height 14
click at [431, 71] on div "3,336" at bounding box center [426, 69] width 27 height 9
click at [444, 72] on div "3,336 Brand citations Earned : 2766" at bounding box center [485, 72] width 144 height 14
click at [550, 89] on span "570" at bounding box center [553, 92] width 8 height 6
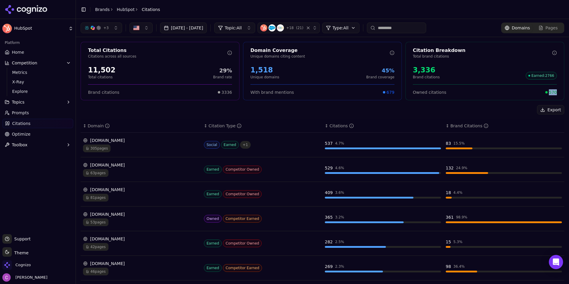
click at [550, 89] on span "570" at bounding box center [553, 92] width 8 height 6
click at [500, 86] on div "Owned citations 570" at bounding box center [485, 89] width 144 height 11
click at [366, 30] on html "HubSpot Platform Home Competition Metrics X-Ray Explore Topics Prompts Citation…" at bounding box center [284, 142] width 569 height 284
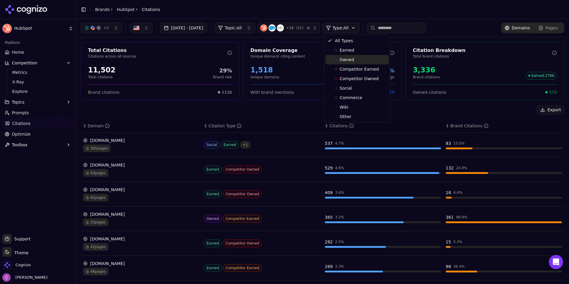
click at [348, 56] on div "Owned" at bounding box center [356, 59] width 63 height 9
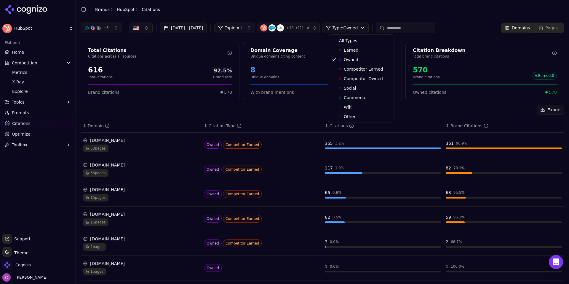
click at [373, 28] on html "HubSpot Platform Home Competition Metrics X-Ray Explore Topics Prompts Citation…" at bounding box center [284, 142] width 569 height 284
click at [362, 42] on div "All Types" at bounding box center [361, 40] width 63 height 9
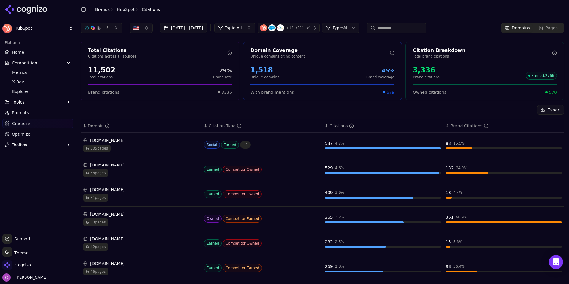
click at [553, 94] on div "Owned citations 570" at bounding box center [485, 89] width 158 height 11
click at [423, 72] on div "3,336" at bounding box center [426, 69] width 27 height 9
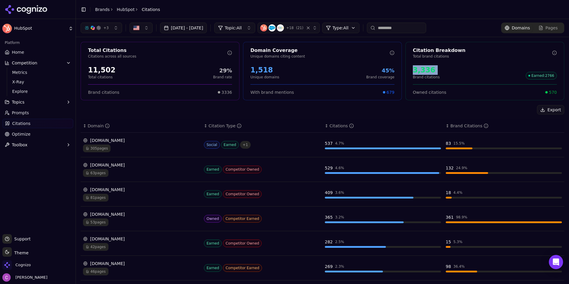
click at [473, 65] on div "3,336 Brand citations Earned : 2766" at bounding box center [485, 72] width 158 height 19
click at [37, 138] on link "Optimize" at bounding box center [37, 133] width 71 height 9
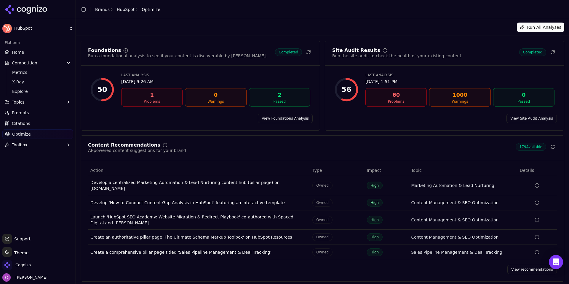
click at [279, 117] on link "View Foundations Analysis" at bounding box center [285, 118] width 55 height 9
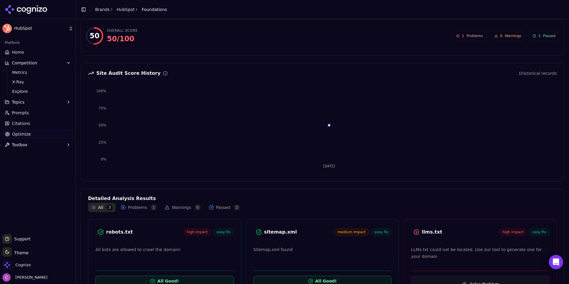
scroll to position [49, 0]
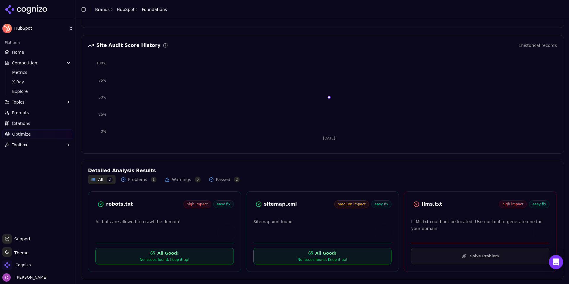
click at [123, 205] on div "robots.txt" at bounding box center [144, 203] width 77 height 7
click at [163, 202] on div "robots.txt" at bounding box center [144, 203] width 77 height 7
click at [425, 201] on div "llms.txt" at bounding box center [460, 203] width 77 height 7
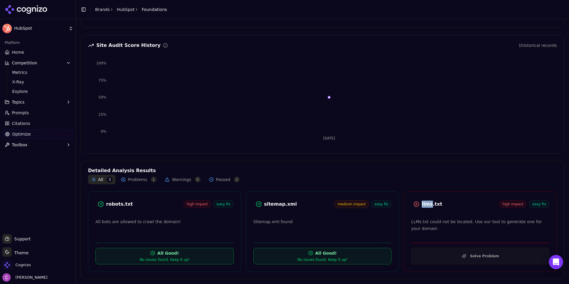
click at [425, 201] on div "llms.txt" at bounding box center [460, 203] width 77 height 7
click at [435, 258] on button "Solve Problem" at bounding box center [480, 256] width 138 height 17
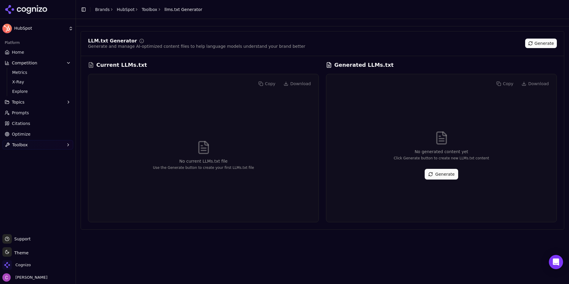
click at [434, 173] on button "Generate" at bounding box center [441, 174] width 33 height 11
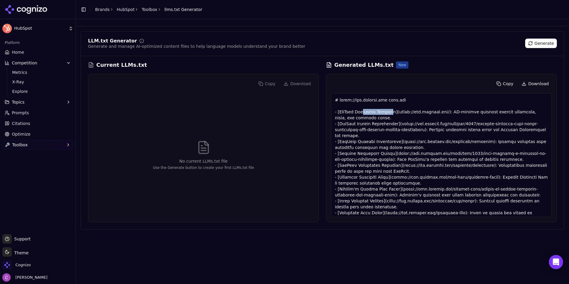
drag, startPoint x: 363, startPoint y: 110, endPoint x: 410, endPoint y: 109, distance: 46.9
click at [396, 108] on div at bounding box center [441, 155] width 221 height 124
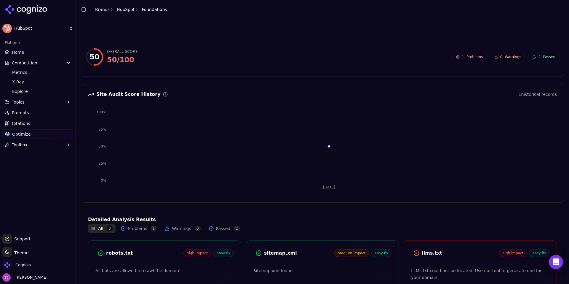
scroll to position [49, 0]
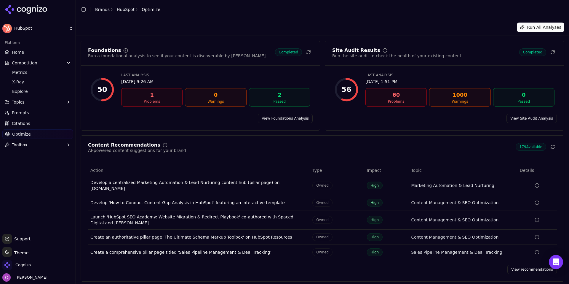
click at [517, 267] on link "View recommendations" at bounding box center [533, 268] width 50 height 9
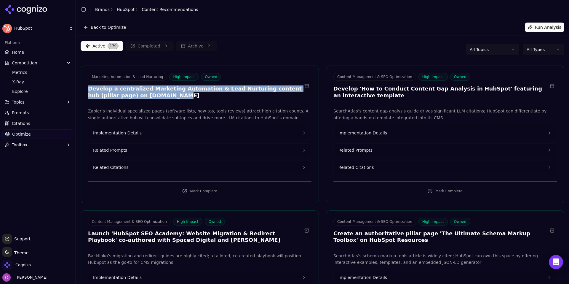
drag, startPoint x: 86, startPoint y: 90, endPoint x: 208, endPoint y: 101, distance: 122.0
click at [202, 102] on div "Marketing Automation & Lead Nurturing High Impact Owned Develop a centralized M…" at bounding box center [200, 135] width 238 height 138
click at [209, 100] on div "Marketing Automation & Lead Nurturing High Impact Owned Develop a centralized M…" at bounding box center [200, 87] width 238 height 28
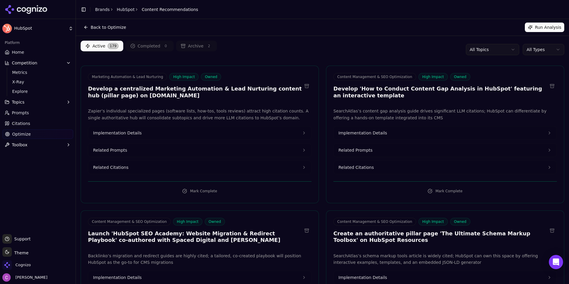
click at [134, 150] on button "Related Prompts" at bounding box center [199, 149] width 223 height 13
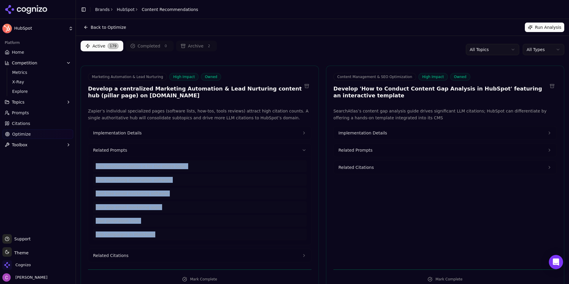
drag, startPoint x: 151, startPoint y: 236, endPoint x: 90, endPoint y: 164, distance: 95.1
click at [83, 163] on div "Zapier’s individual specialized pages (software lists, how-tos, tools reviews) …" at bounding box center [200, 185] width 238 height 154
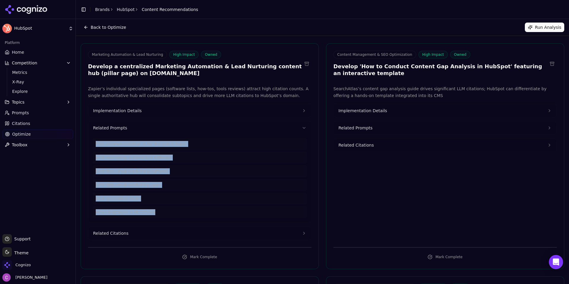
scroll to position [59, 0]
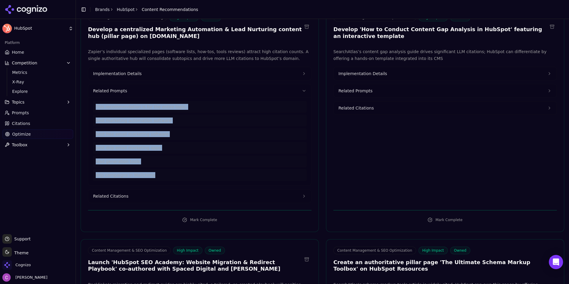
click at [145, 197] on button "Related Citations" at bounding box center [199, 195] width 223 height 13
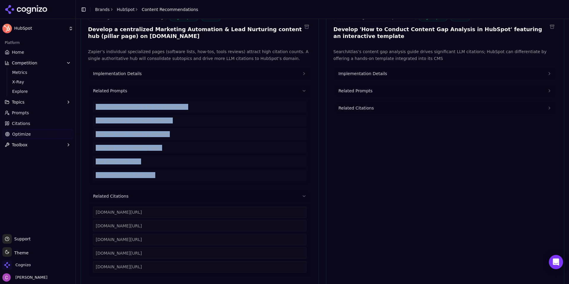
drag, startPoint x: 193, startPoint y: 267, endPoint x: 84, endPoint y: 210, distance: 122.7
click at [84, 210] on div "Zapier’s individual specialized pages (software lists, how-tos, tools reviews) …" at bounding box center [200, 162] width 238 height 229
click at [145, 77] on button "Implementation Details" at bounding box center [199, 73] width 223 height 13
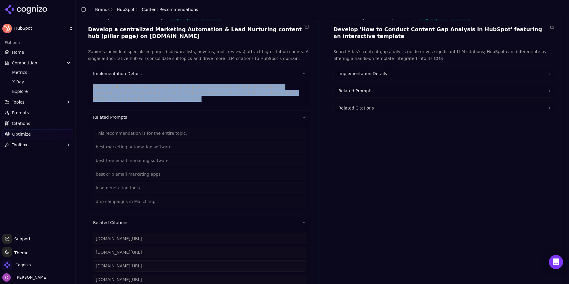
drag, startPoint x: 148, startPoint y: 100, endPoint x: 91, endPoint y: 82, distance: 59.5
click at [89, 83] on div "Create a pillar page linking to dedicated subpages on software comparisons, fre…" at bounding box center [199, 93] width 223 height 26
click at [436, 80] on button "Implementation Details" at bounding box center [445, 73] width 223 height 13
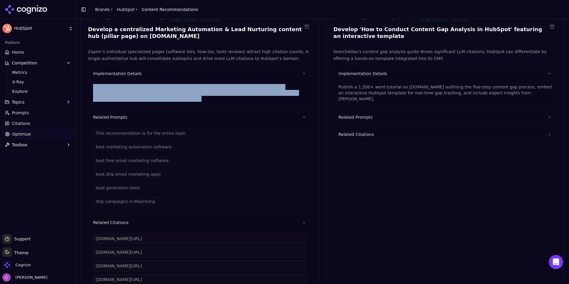
click at [386, 116] on button "Related Prompts" at bounding box center [445, 117] width 223 height 13
drag, startPoint x: 536, startPoint y: 95, endPoint x: 332, endPoint y: 86, distance: 203.9
click at [334, 86] on div "Publish a 1,500+ word tutorial on blog.hubspot.com outlining the five-step cont…" at bounding box center [445, 93] width 223 height 26
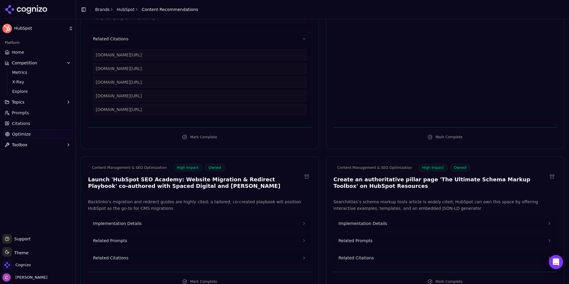
scroll to position [326, 0]
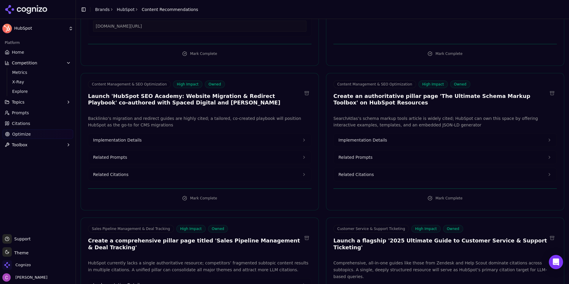
click at [379, 141] on span "Implementation Details" at bounding box center [363, 140] width 49 height 6
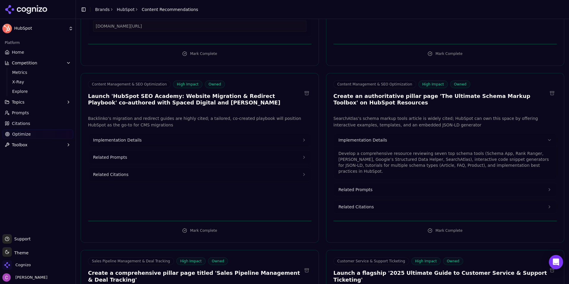
click at [207, 138] on button "Implementation Details" at bounding box center [199, 139] width 223 height 13
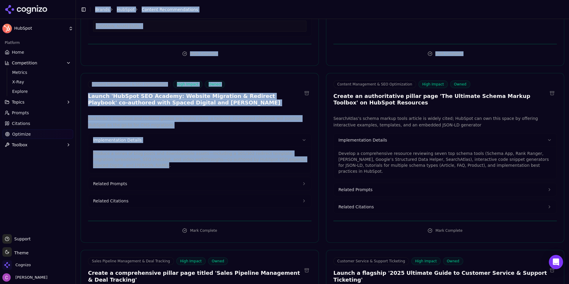
drag, startPoint x: 134, startPoint y: 170, endPoint x: 75, endPoint y: 147, distance: 63.6
click at [75, 147] on div "HubSpot Platform Home Competition Metrics X-Ray Explore Topics Prompts Citation…" at bounding box center [284, 142] width 569 height 284
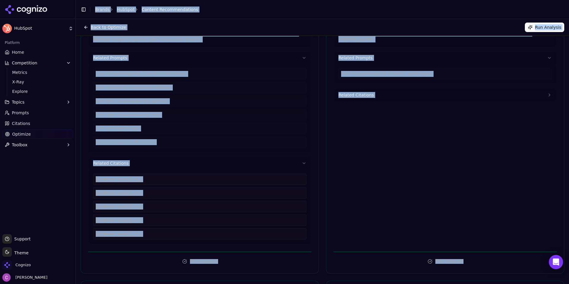
scroll to position [0, 0]
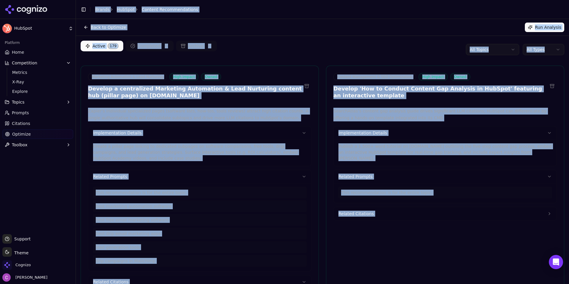
click at [355, 31] on div "Back to Optimize Run Analysis" at bounding box center [323, 27] width 484 height 9
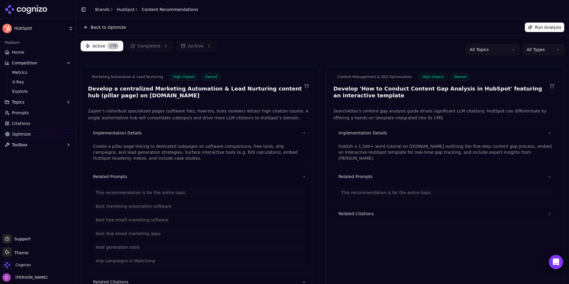
click at [382, 143] on div "Publish a 1,500+ word tutorial on blog.hubspot.com outlining the five-step cont…" at bounding box center [445, 150] width 213 height 21
click at [381, 149] on p "Publish a 1,500+ word tutorial on blog.hubspot.com outlining the five-step cont…" at bounding box center [445, 152] width 213 height 18
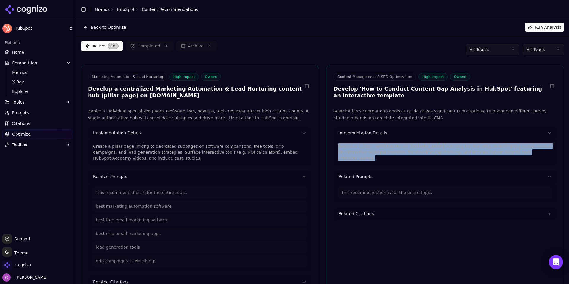
click at [381, 149] on p "Publish a 1,500+ word tutorial on blog.hubspot.com outlining the five-step cont…" at bounding box center [445, 152] width 213 height 18
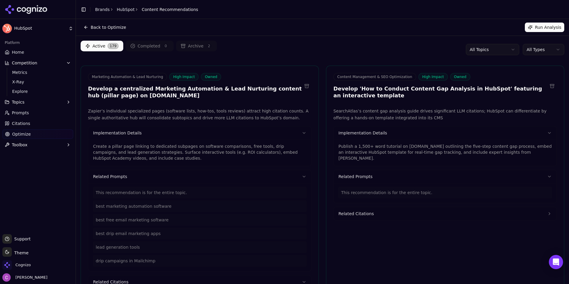
click at [323, 53] on div "Active 179 Completed 0 Archive 2 All Topics All Types" at bounding box center [323, 50] width 484 height 18
click at [536, 46] on html "HubSpot Platform Home Competition Metrics X-Ray Explore Topics Prompts Citation…" at bounding box center [284, 142] width 569 height 284
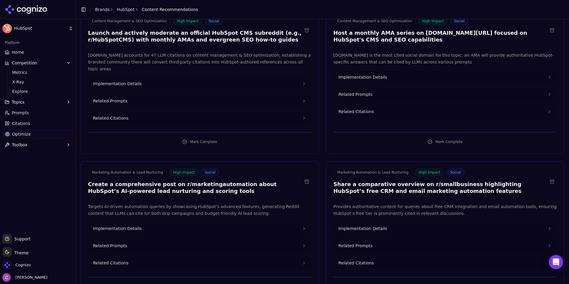
scroll to position [59, 0]
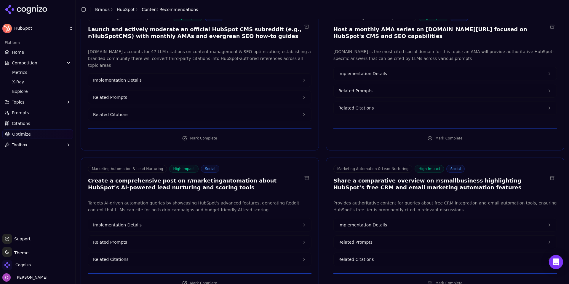
click at [144, 218] on button "Implementation Details" at bounding box center [199, 224] width 223 height 13
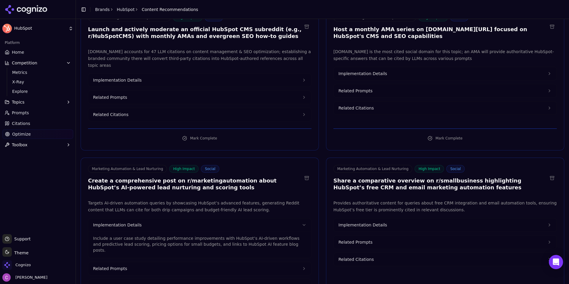
click at [350, 222] on span "Implementation Details" at bounding box center [363, 225] width 49 height 6
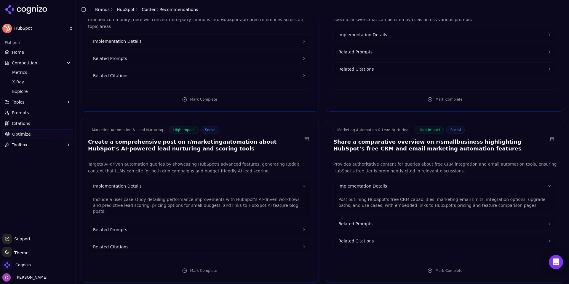
scroll to position [119, 0]
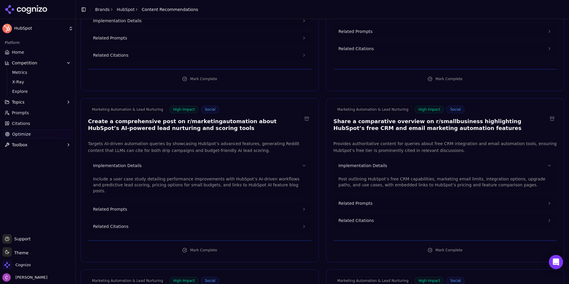
click at [156, 202] on button "Related Prompts" at bounding box center [199, 208] width 223 height 13
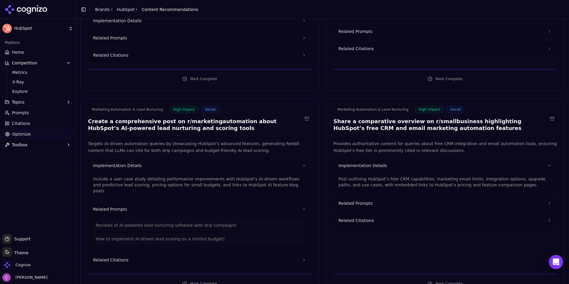
click at [371, 197] on button "Related Prompts" at bounding box center [445, 203] width 223 height 13
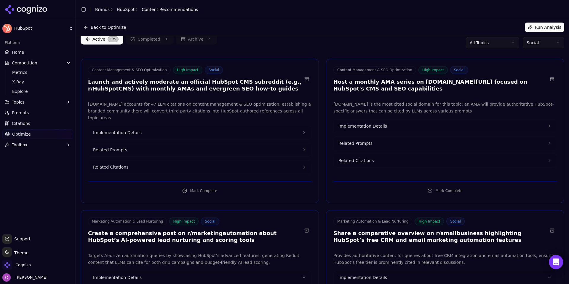
scroll to position [0, 0]
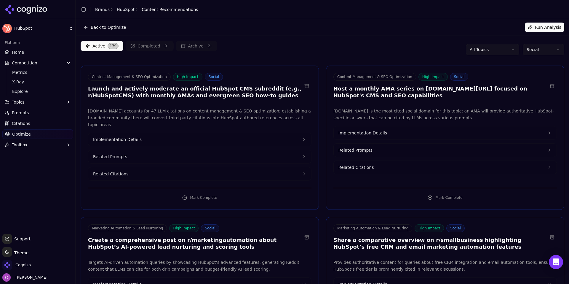
click at [286, 52] on div "Active 179 Completed 0 Archive 2 All Topics Social" at bounding box center [323, 50] width 484 height 18
click at [546, 52] on html "HubSpot Platform Home Competition Metrics X-Ray Explore Topics Prompts Citation…" at bounding box center [284, 142] width 569 height 284
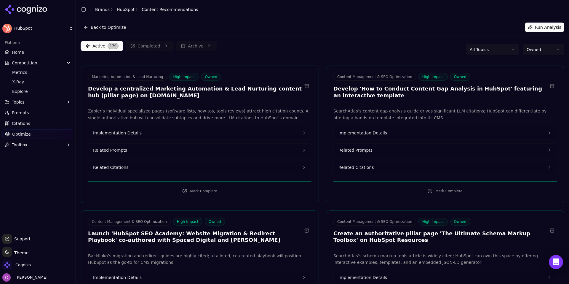
click at [167, 131] on button "Implementation Details" at bounding box center [199, 132] width 223 height 13
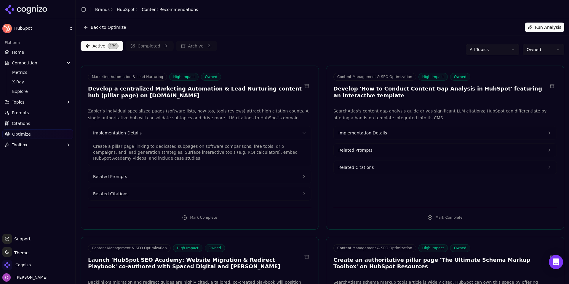
click at [376, 131] on span "Implementation Details" at bounding box center [363, 133] width 49 height 6
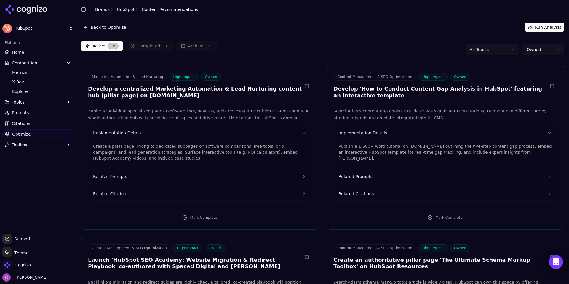
click at [30, 130] on link "Optimize" at bounding box center [37, 133] width 71 height 9
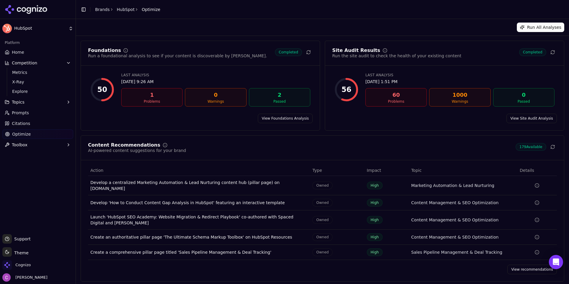
click at [531, 269] on link "View recommendations" at bounding box center [533, 268] width 50 height 9
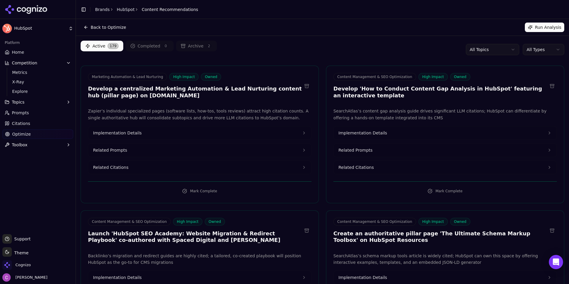
click at [101, 7] on link "Brands" at bounding box center [102, 9] width 15 height 5
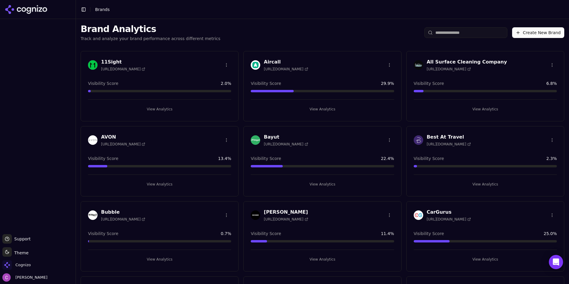
click at [55, 169] on div at bounding box center [38, 126] width 76 height 210
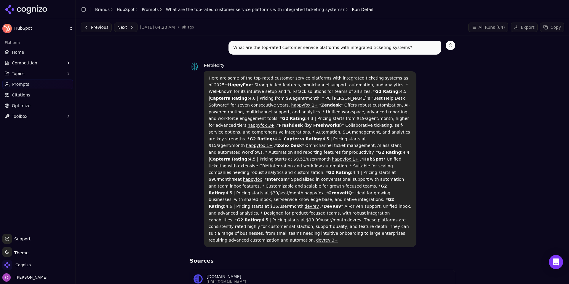
drag, startPoint x: 206, startPoint y: 76, endPoint x: 422, endPoint y: 218, distance: 259.1
click at [424, 224] on div "Perplexity Here are some of the top-rated customer service platforms with integ…" at bounding box center [323, 154] width 266 height 185
click at [435, 198] on div "Perplexity Here are some of the top-rated customer service platforms with integ…" at bounding box center [323, 154] width 266 height 185
drag, startPoint x: 235, startPoint y: 149, endPoint x: 254, endPoint y: 151, distance: 19.1
click at [254, 151] on p "Here are some of the top-rated customer service platforms with integrated ticke…" at bounding box center [310, 159] width 203 height 169
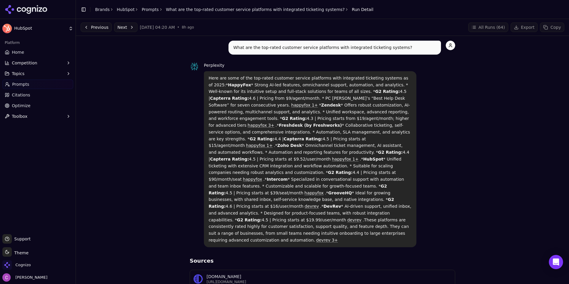
click at [521, 165] on div "What are the top-rated customer service platforms with integrated ticketing sys…" at bounding box center [323, 263] width 484 height 445
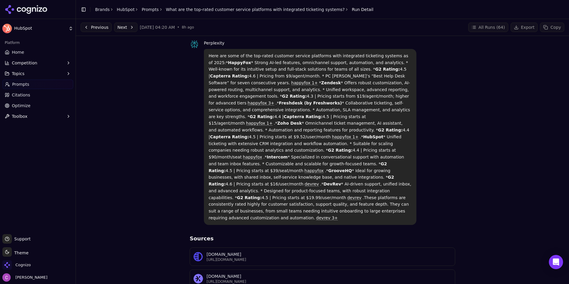
scroll to position [8, 0]
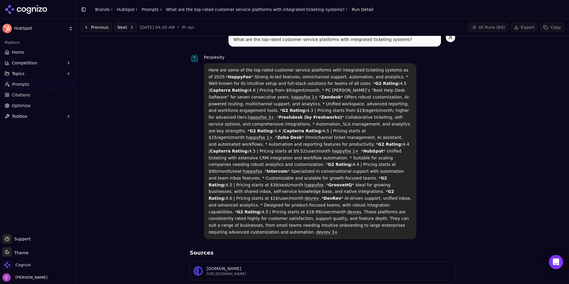
click at [24, 64] on span "Competition" at bounding box center [24, 63] width 25 height 6
click at [39, 74] on span "Metrics" at bounding box center [38, 72] width 52 height 6
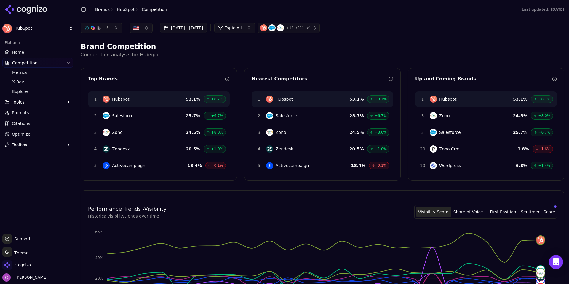
click at [186, 54] on p "Competition analysis for HubSpot" at bounding box center [323, 54] width 484 height 7
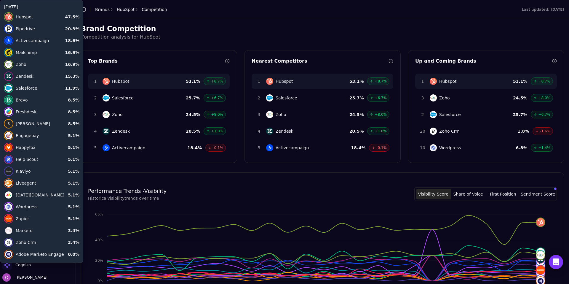
scroll to position [179, 0]
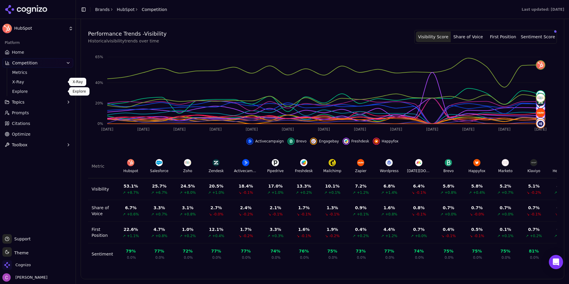
click at [18, 82] on span "X-Ray" at bounding box center [38, 82] width 52 height 6
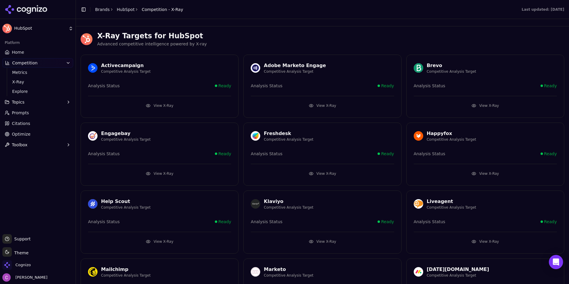
click at [163, 104] on button "View X-Ray" at bounding box center [159, 105] width 143 height 9
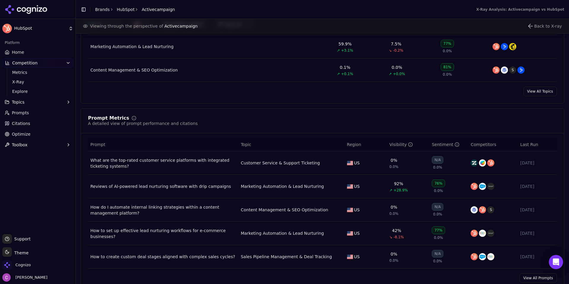
scroll to position [356, 0]
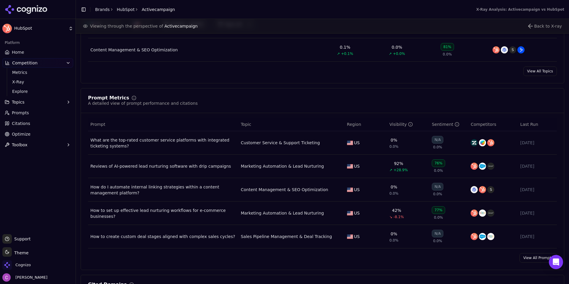
click at [35, 125] on link "Citations" at bounding box center [37, 123] width 71 height 9
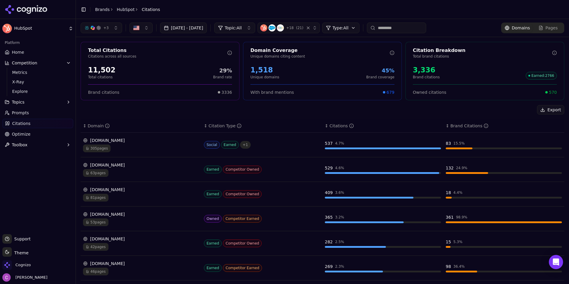
click at [291, 110] on div "Export" at bounding box center [323, 109] width 484 height 9
drag, startPoint x: 115, startPoint y: 73, endPoint x: 88, endPoint y: 66, distance: 27.6
click at [88, 66] on div "11,502 Total citations 29% Brand rate" at bounding box center [160, 72] width 144 height 14
click at [146, 68] on div "11,502 Total citations 29% Brand rate" at bounding box center [160, 72] width 144 height 14
drag, startPoint x: 136, startPoint y: 71, endPoint x: 124, endPoint y: 74, distance: 11.9
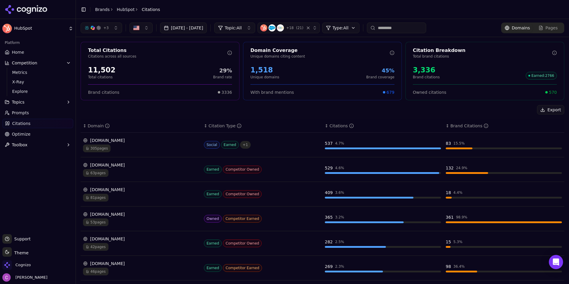
click at [124, 74] on div "11,502 Total citations 29% Brand rate" at bounding box center [160, 72] width 144 height 14
drag, startPoint x: 125, startPoint y: 74, endPoint x: 89, endPoint y: 72, distance: 35.9
click at [89, 72] on div "11,502 Total citations 29% Brand rate" at bounding box center [160, 72] width 144 height 14
click at [124, 69] on div "11,502 Total citations 29% Brand rate" at bounding box center [160, 72] width 144 height 14
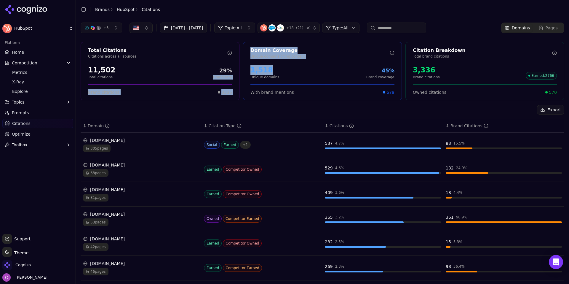
drag, startPoint x: 277, startPoint y: 71, endPoint x: 235, endPoint y: 71, distance: 41.2
click at [235, 71] on div "Total Citations Citations across all sources 11,502 Total citations 29% Brand r…" at bounding box center [323, 71] width 484 height 58
click at [290, 72] on div "1,518 Unique domains 45% Brand coverage" at bounding box center [322, 72] width 144 height 14
click at [289, 72] on div "1,518 Unique domains 45% Brand coverage" at bounding box center [322, 72] width 144 height 14
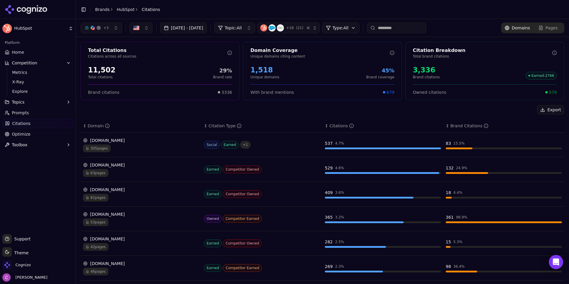
click at [269, 79] on p "Unique domains" at bounding box center [264, 77] width 29 height 5
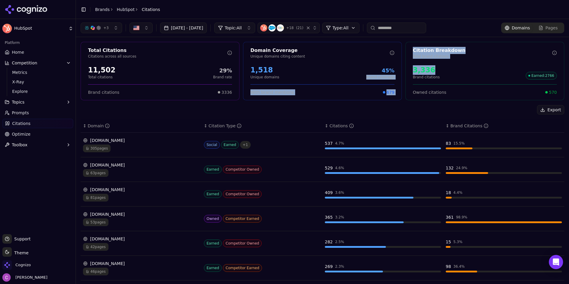
drag, startPoint x: 435, startPoint y: 71, endPoint x: 417, endPoint y: 68, distance: 18.1
click at [398, 68] on div "Total Citations Citations across all sources 11,502 Total citations 29% Brand r…" at bounding box center [323, 71] width 484 height 58
click at [430, 69] on div "3,336" at bounding box center [426, 69] width 27 height 9
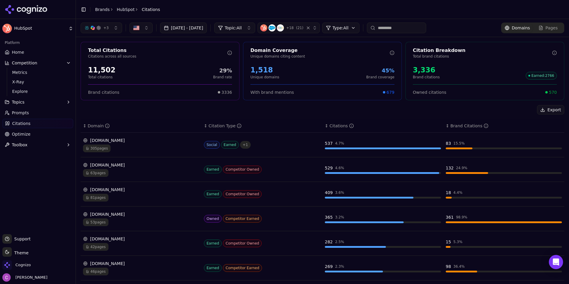
click at [552, 94] on span "570" at bounding box center [553, 92] width 8 height 6
click at [553, 92] on div "Owned citations 570" at bounding box center [485, 89] width 158 height 11
click at [550, 93] on span "570" at bounding box center [553, 92] width 8 height 6
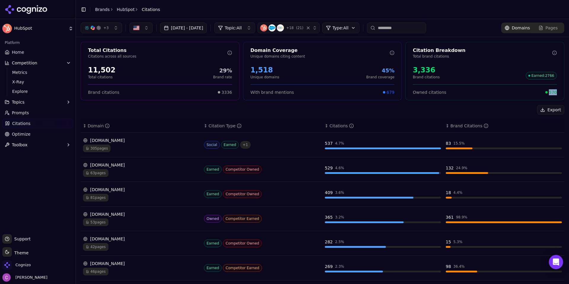
click at [550, 93] on span "570" at bounding box center [553, 92] width 8 height 6
click at [356, 25] on html "HubSpot Platform Home Competition Metrics X-Ray Explore Topics Prompts Citation…" at bounding box center [284, 142] width 569 height 284
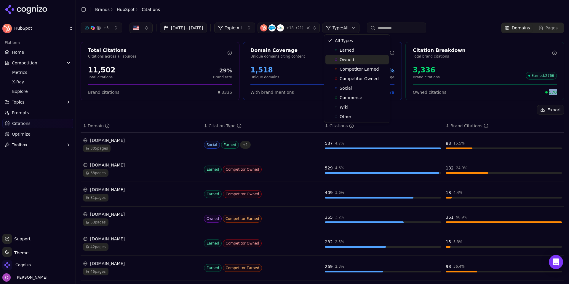
click at [354, 60] on div "Owned" at bounding box center [356, 59] width 63 height 9
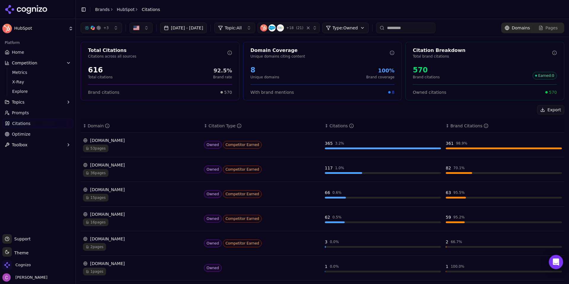
click at [466, 68] on div "570 Brand citations Earned : 0" at bounding box center [485, 72] width 144 height 14
click at [357, 29] on html "HubSpot Platform Home Competition Metrics X-Ray Explore Topics Prompts Citation…" at bounding box center [284, 142] width 569 height 284
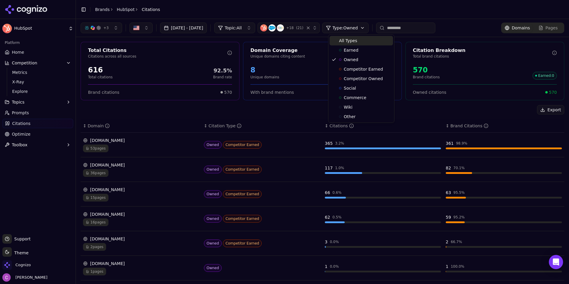
click at [360, 42] on div "All Types" at bounding box center [361, 40] width 63 height 9
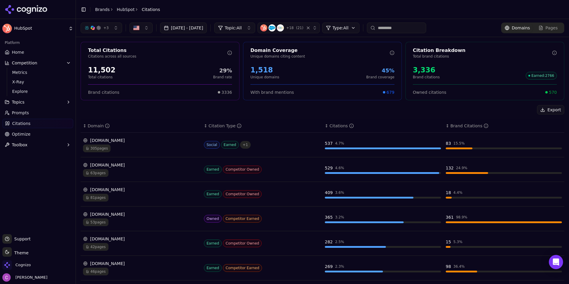
click at [152, 113] on div "Export" at bounding box center [323, 109] width 484 height 9
click at [148, 111] on div "Export" at bounding box center [323, 109] width 484 height 9
click at [36, 134] on link "Optimize" at bounding box center [37, 133] width 71 height 9
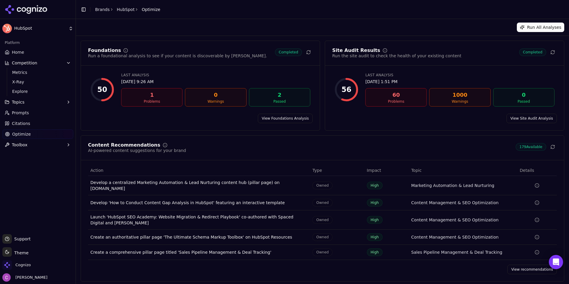
click at [527, 266] on link "View recommendations" at bounding box center [533, 268] width 50 height 9
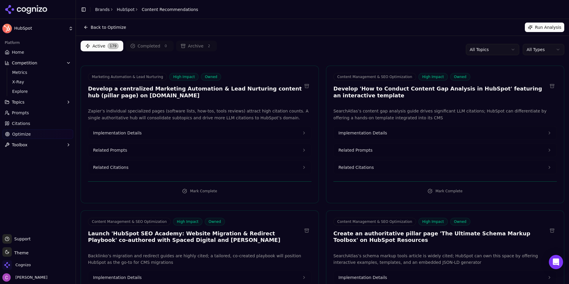
click at [146, 151] on button "Related Prompts" at bounding box center [199, 149] width 223 height 13
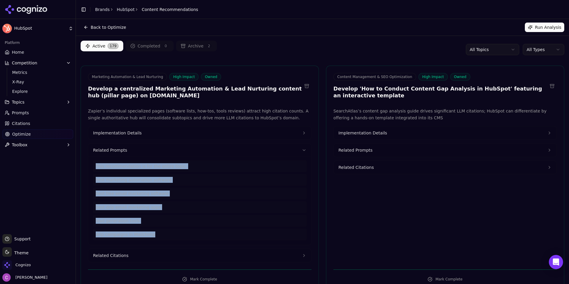
drag, startPoint x: 147, startPoint y: 230, endPoint x: 95, endPoint y: 167, distance: 81.3
click at [95, 167] on div "This recommendation is for the entire topic. best marketing automation software…" at bounding box center [199, 199] width 213 height 79
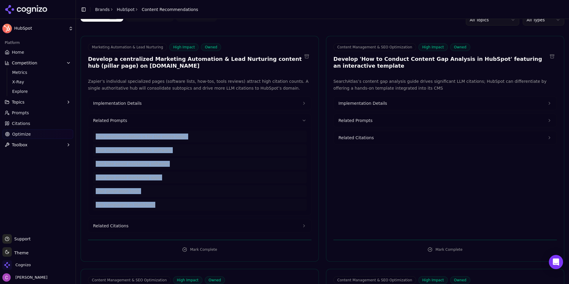
click at [137, 151] on div "best marketing automation software" at bounding box center [199, 149] width 213 height 11
drag, startPoint x: 95, startPoint y: 147, endPoint x: 171, endPoint y: 205, distance: 95.0
click at [171, 205] on div "This recommendation is for the entire topic. best marketing automation software…" at bounding box center [199, 170] width 213 height 79
click at [158, 203] on div "drip campaigns in Mailchimp" at bounding box center [199, 204] width 213 height 11
drag, startPoint x: 153, startPoint y: 205, endPoint x: 90, endPoint y: 151, distance: 83.4
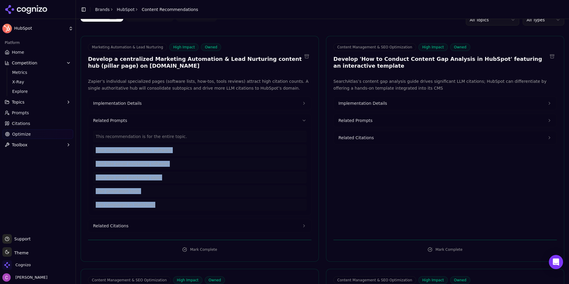
click at [90, 151] on div "This recommendation is for the entire topic. best marketing automation software…" at bounding box center [199, 171] width 223 height 88
click at [141, 226] on button "Related Citations" at bounding box center [199, 225] width 223 height 13
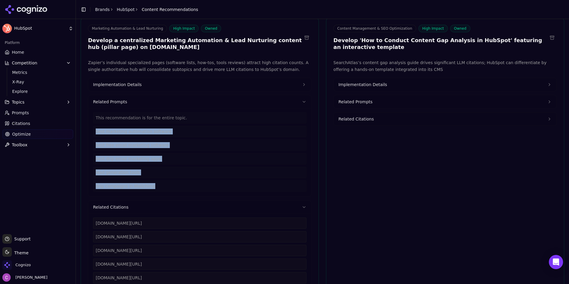
scroll to position [89, 0]
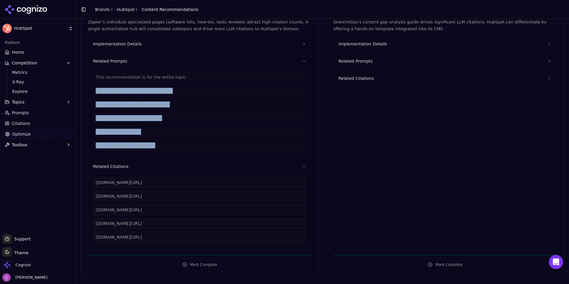
drag, startPoint x: 175, startPoint y: 234, endPoint x: 111, endPoint y: 176, distance: 86.0
click at [90, 178] on div "zapier.com/blog/best-marketing-automation-software zapier.com/blog/free-email-m…" at bounding box center [199, 210] width 223 height 74
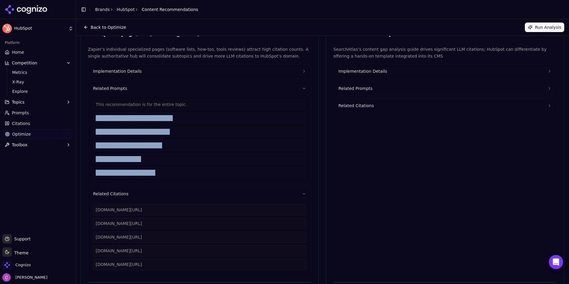
scroll to position [30, 0]
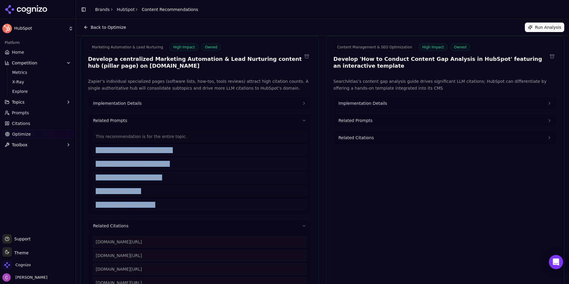
click at [131, 100] on span "Implementation Details" at bounding box center [117, 103] width 49 height 6
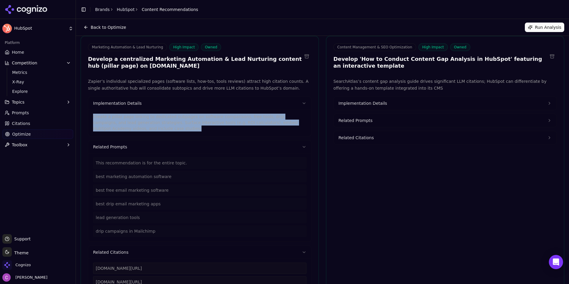
drag, startPoint x: 121, startPoint y: 130, endPoint x: 90, endPoint y: 115, distance: 34.2
click at [90, 115] on div "Create a pillar page linking to dedicated subpages on software comparisons, fre…" at bounding box center [199, 123] width 223 height 26
click at [371, 106] on button "Implementation Details" at bounding box center [445, 103] width 223 height 13
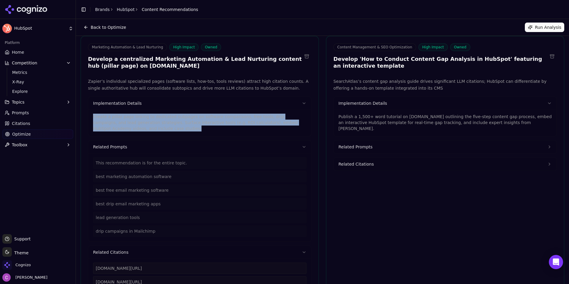
drag, startPoint x: 532, startPoint y: 121, endPoint x: 333, endPoint y: 113, distance: 199.1
click at [334, 113] on div "Publish a 1,500+ word tutorial on blog.hubspot.com outlining the five-step cont…" at bounding box center [445, 123] width 223 height 26
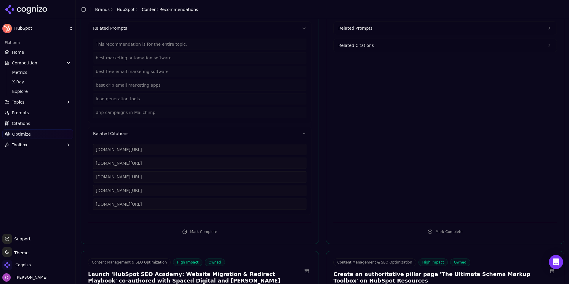
scroll to position [237, 0]
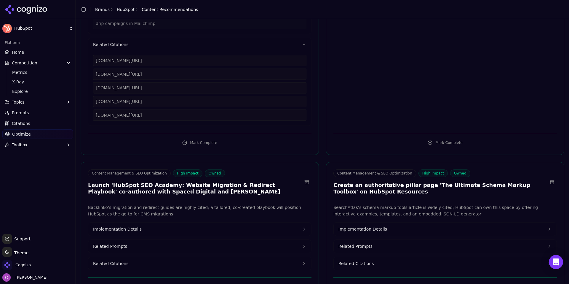
click at [362, 232] on button "Implementation Details" at bounding box center [445, 228] width 223 height 13
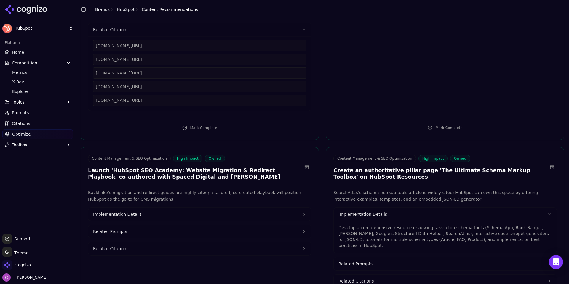
scroll to position [267, 0]
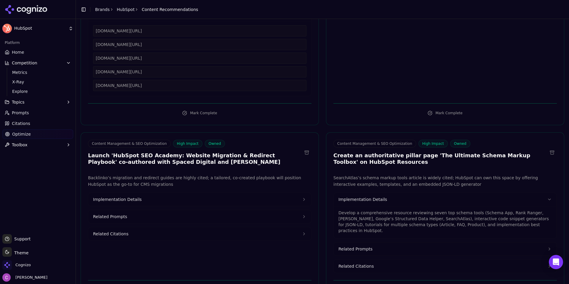
click at [174, 197] on button "Implementation Details" at bounding box center [199, 199] width 223 height 13
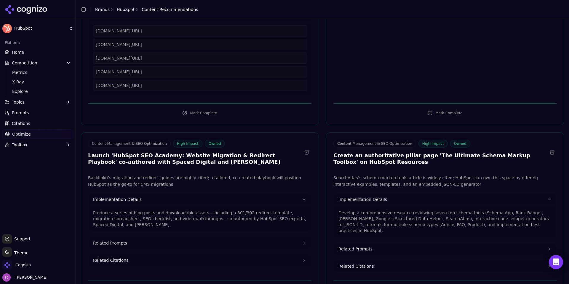
scroll to position [326, 0]
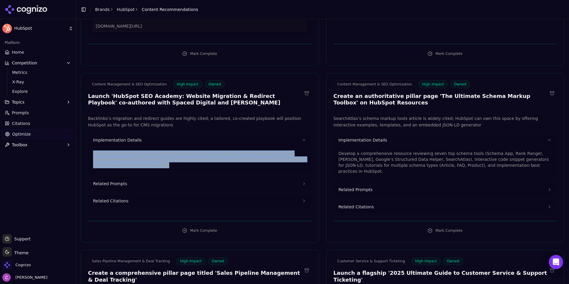
drag, startPoint x: 119, startPoint y: 164, endPoint x: 84, endPoint y: 148, distance: 38.2
click at [84, 148] on div "Backlinko’s migration and redirect guides are highly cited; a tailored, co-crea…" at bounding box center [200, 164] width 238 height 99
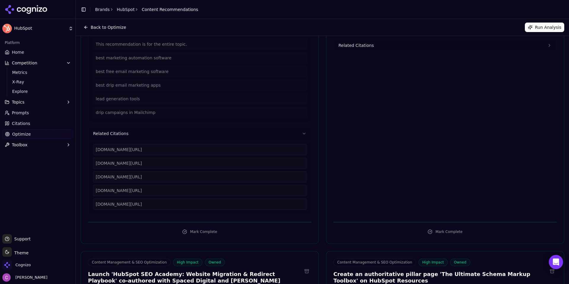
scroll to position [0, 0]
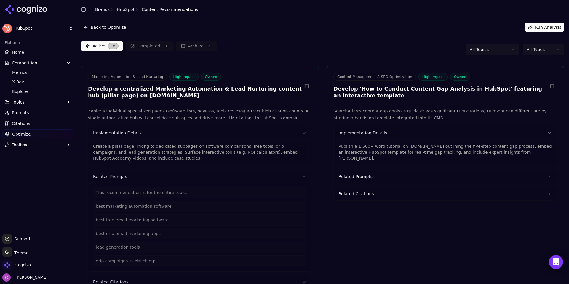
click at [535, 50] on html "HubSpot Platform Home Competition Metrics X-Ray Explore Topics Prompts Citation…" at bounding box center [284, 142] width 569 height 284
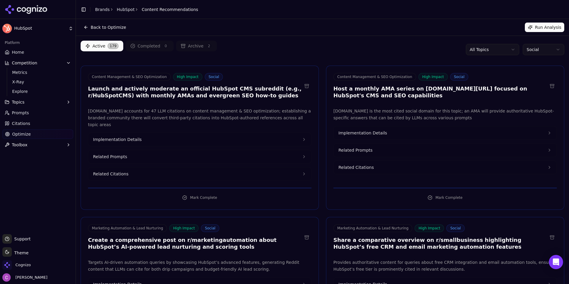
click at [263, 46] on div "Active 179 Completed 0 Archive 2 All Topics Social" at bounding box center [323, 50] width 484 height 18
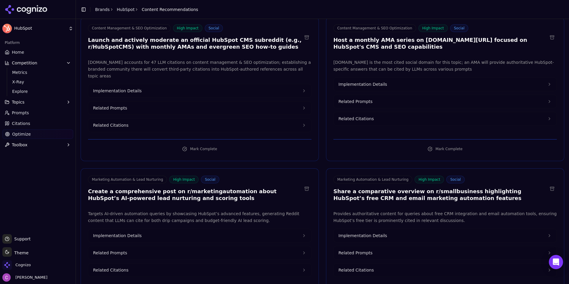
scroll to position [59, 0]
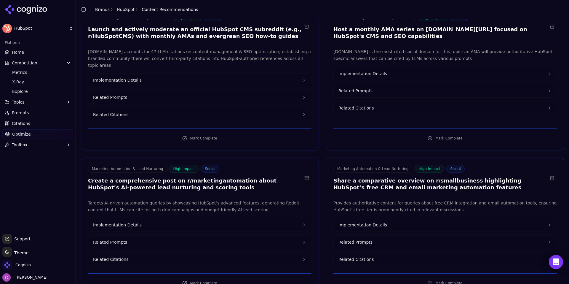
click at [189, 219] on button "Implementation Details" at bounding box center [199, 224] width 223 height 13
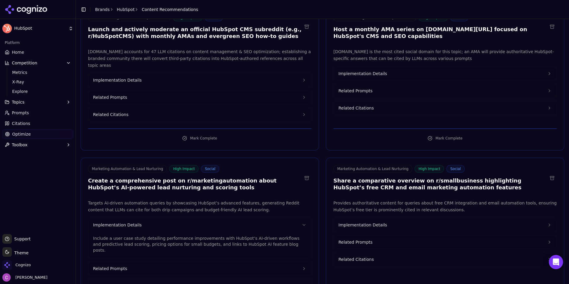
click at [376, 222] on span "Implementation Details" at bounding box center [363, 225] width 49 height 6
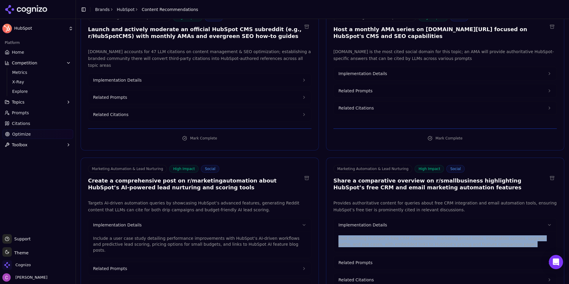
drag, startPoint x: 485, startPoint y: 238, endPoint x: 331, endPoint y: 231, distance: 153.4
click at [334, 231] on div "Post outlining HubSpot’s free CRM capabilities, marketing email limits, integra…" at bounding box center [445, 241] width 223 height 20
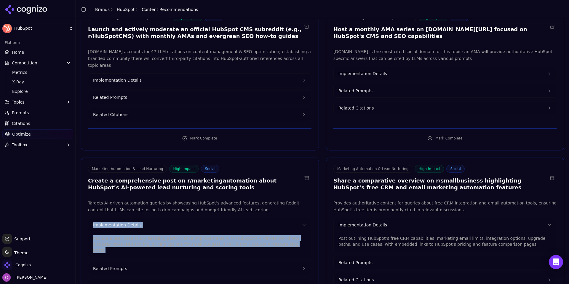
drag, startPoint x: 277, startPoint y: 236, endPoint x: 87, endPoint y: 218, distance: 190.9
click at [82, 219] on div "Targets AI-driven automation queries by showcasing HubSpot’s advanced features,…" at bounding box center [200, 246] width 238 height 93
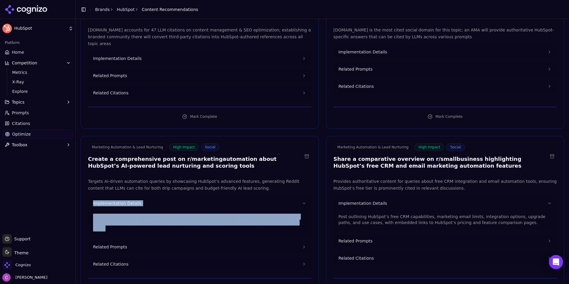
scroll to position [119, 0]
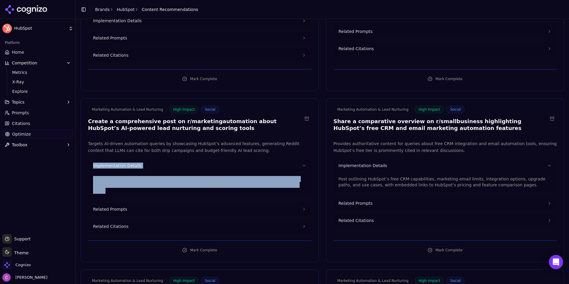
click at [139, 202] on button "Related Prompts" at bounding box center [199, 208] width 223 height 13
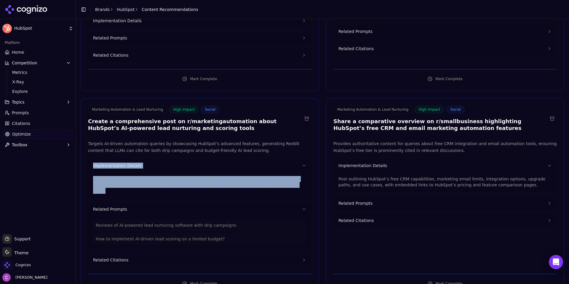
click at [400, 197] on button "Related Prompts" at bounding box center [445, 203] width 223 height 13
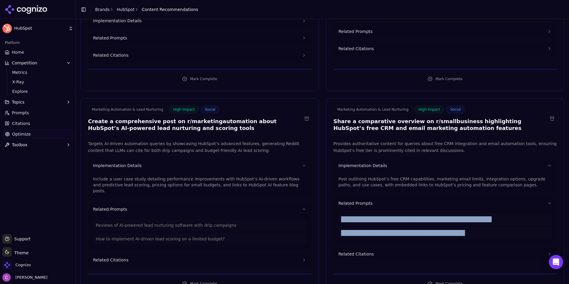
drag, startPoint x: 453, startPoint y: 226, endPoint x: 245, endPoint y: 211, distance: 209.0
click at [339, 213] on div "Which platforms offer free marketing automation with CRM integration? Best CRM-…" at bounding box center [445, 225] width 213 height 25
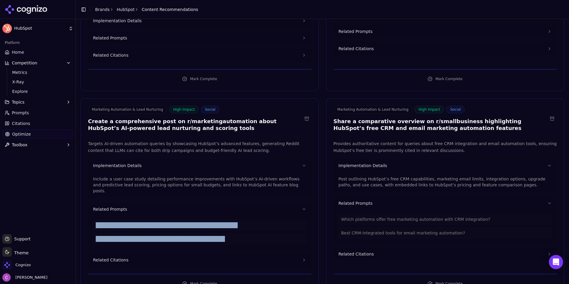
drag, startPoint x: 230, startPoint y: 230, endPoint x: 87, endPoint y: 208, distance: 145.4
click at [87, 208] on div "Targets AI-driven automation queries by showcasing HubSpot’s advanced features,…" at bounding box center [200, 203] width 238 height 126
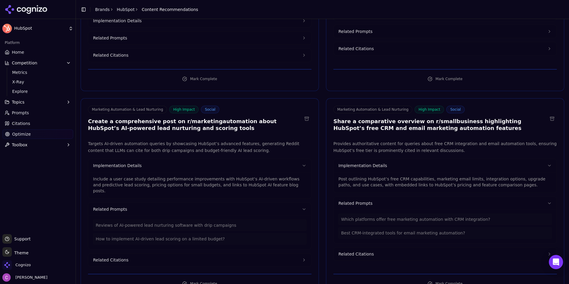
click at [70, 179] on div "Platform Home Competition Metrics X-Ray Explore Topics Prompts Citations Optimi…" at bounding box center [38, 134] width 76 height 196
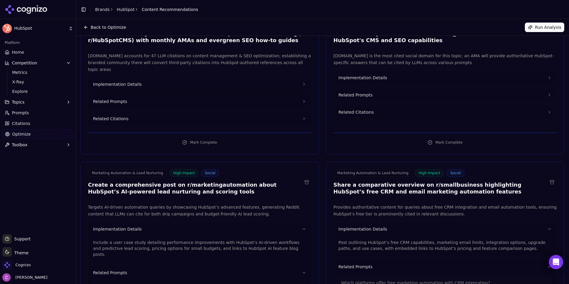
scroll to position [0, 0]
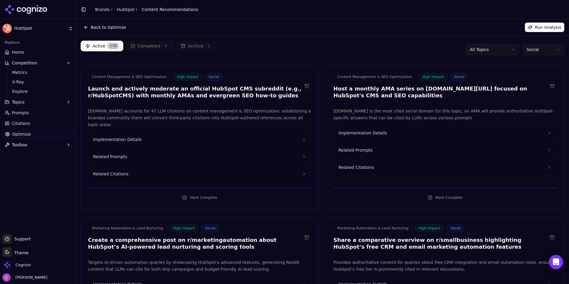
click at [528, 46] on html "HubSpot Platform Home Competition Metrics X-Ray Explore Topics Prompts Citation…" at bounding box center [284, 142] width 569 height 284
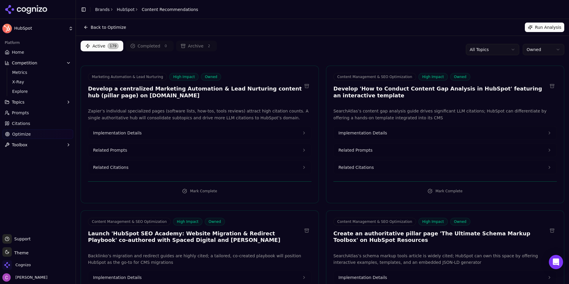
click at [551, 52] on html "HubSpot Platform Home Competition Metrics X-Ray Explore Topics Prompts Citation…" at bounding box center [284, 142] width 569 height 284
click at [537, 49] on html "HubSpot Platform Home Competition Metrics X-Ray Explore Topics Prompts Citation…" at bounding box center [284, 142] width 569 height 284
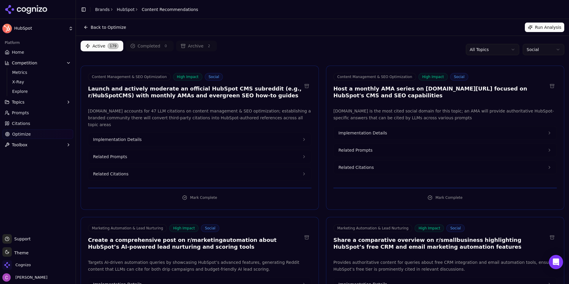
click at [539, 47] on html "HubSpot Platform Home Competition Metrics X-Ray Explore Topics Prompts Citation…" at bounding box center [284, 142] width 569 height 284
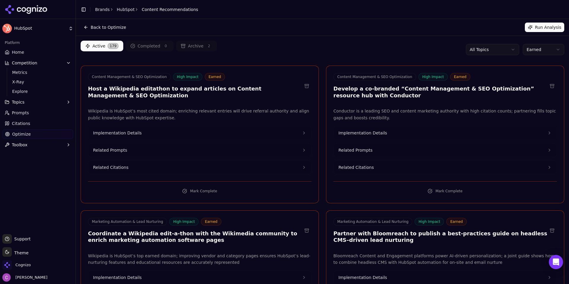
click at [338, 46] on div "Active 179 Completed 0 Archive 2 All Topics Earned" at bounding box center [323, 50] width 484 height 18
click at [484, 44] on div "Active 179 Completed 0 Archive 2 All Topics Earned" at bounding box center [323, 50] width 484 height 18
click at [485, 46] on html "HubSpot Platform Home Competition Metrics X-Ray Explore Topics Prompts Citation…" at bounding box center [284, 142] width 569 height 284
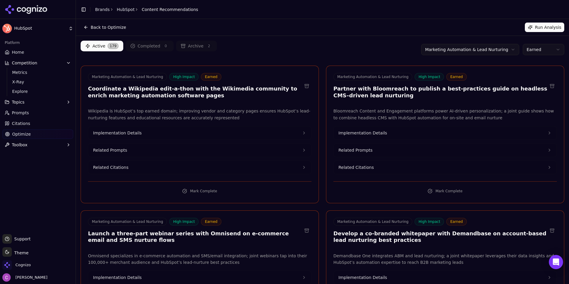
click at [526, 49] on html "HubSpot Platform Home Competition Metrics X-Ray Explore Topics Prompts Citation…" at bounding box center [284, 142] width 569 height 284
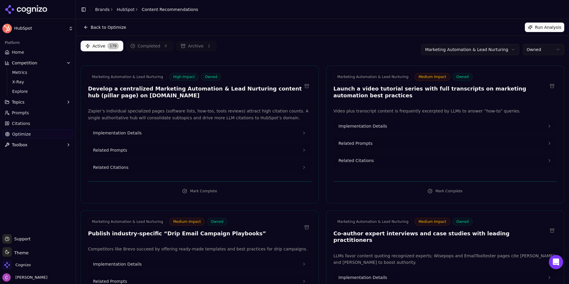
click at [350, 44] on div "Active 179 Completed 0 Archive 2 Marketing Automation & Lead Nurturing Owned" at bounding box center [323, 50] width 484 height 18
click at [529, 51] on html "HubSpot Platform Home Competition Metrics X-Ray Explore Topics Prompts Citation…" at bounding box center [284, 142] width 569 height 284
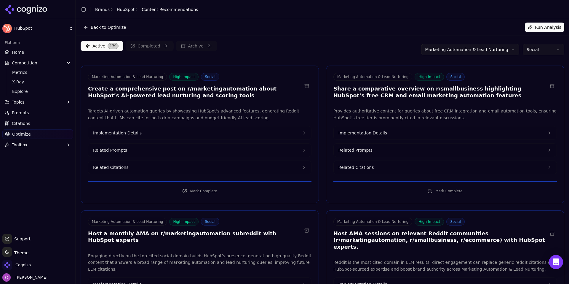
click at [357, 54] on div "Active 179 Completed 0 Archive 2 Marketing Automation & Lead Nurturing Social" at bounding box center [323, 50] width 484 height 18
click at [533, 48] on html "HubSpot Platform Home Competition Metrics X-Ray Explore Topics Prompts Citation…" at bounding box center [284, 142] width 569 height 284
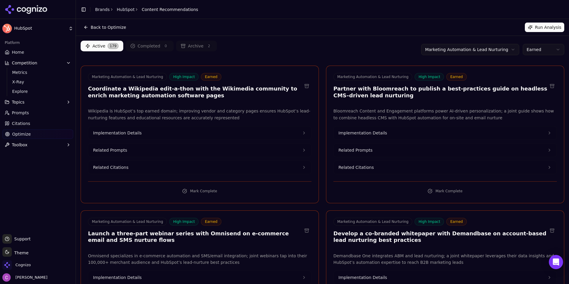
click at [358, 54] on div "Active 179 Completed 0 Archive 2 Marketing Automation & Lead Nurturing Earned" at bounding box center [323, 50] width 484 height 18
click at [25, 51] on link "Home" at bounding box center [37, 51] width 71 height 9
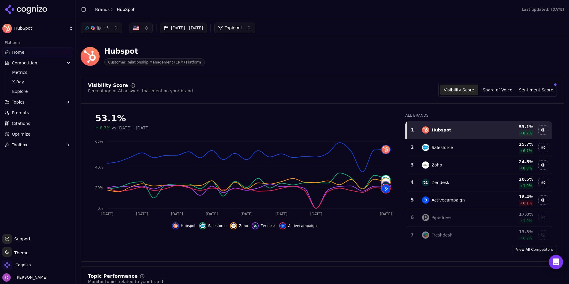
click at [39, 262] on div "Cognizo" at bounding box center [37, 266] width 71 height 12
click at [14, 266] on span "Cognizo" at bounding box center [16, 264] width 28 height 9
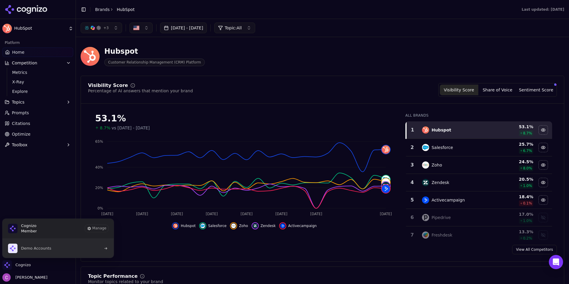
click at [59, 246] on button "Demo Accounts" at bounding box center [58, 248] width 112 height 19
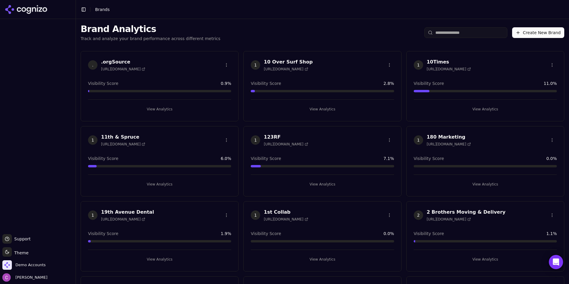
click at [479, 30] on input "search" at bounding box center [466, 32] width 83 height 11
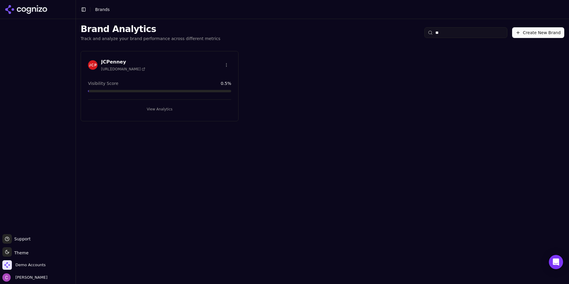
type input "**"
click at [193, 110] on button "View Analytics" at bounding box center [159, 108] width 143 height 9
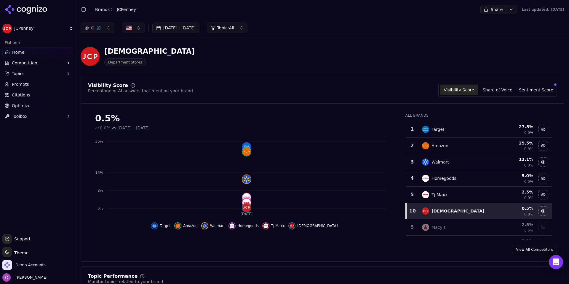
click at [338, 42] on div "Jcpenney Department Stores" at bounding box center [323, 56] width 484 height 29
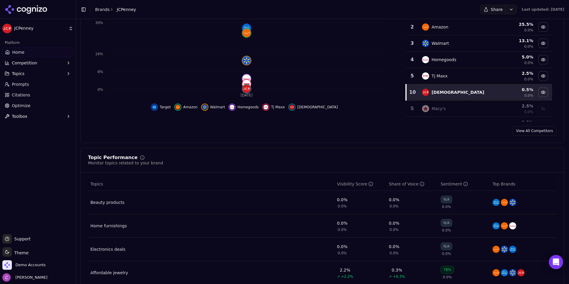
scroll to position [178, 0]
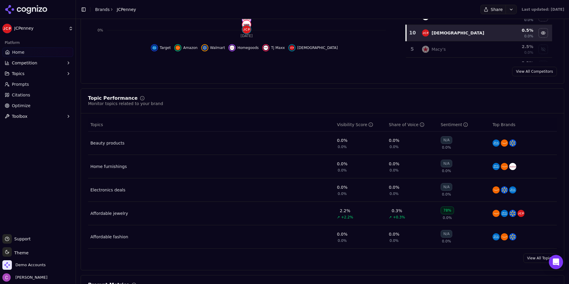
click at [119, 237] on div "Affordable fashion" at bounding box center [109, 237] width 38 height 6
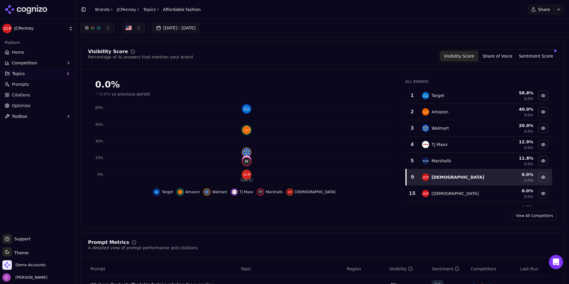
click at [39, 65] on button "Competition" at bounding box center [37, 62] width 71 height 9
click at [36, 82] on span "X-Ray" at bounding box center [38, 82] width 52 height 6
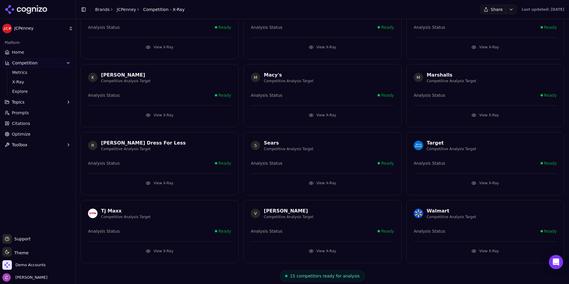
scroll to position [129, 0]
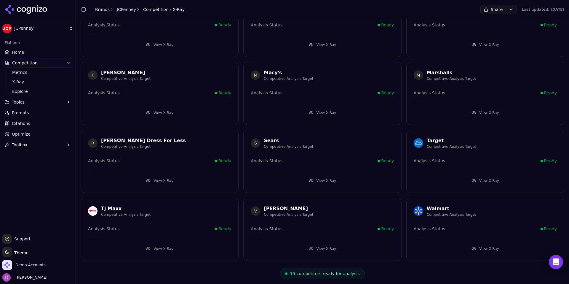
click at [174, 245] on button "View X-Ray" at bounding box center [159, 248] width 143 height 9
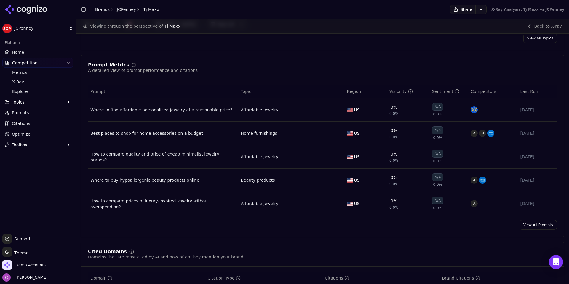
scroll to position [415, 0]
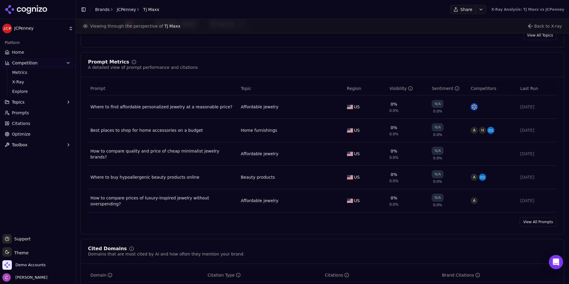
click at [539, 220] on link "View All Prompts" at bounding box center [538, 221] width 37 height 9
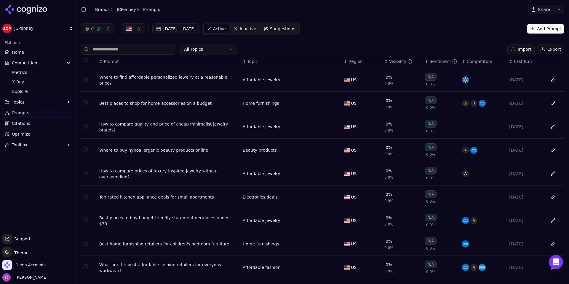
click at [389, 62] on div "Visibility" at bounding box center [400, 61] width 23 height 6
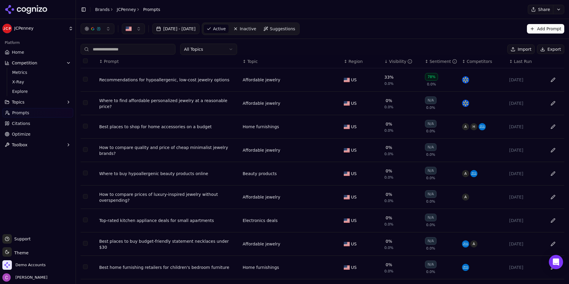
click at [199, 79] on div "Recommendations for hypoallergenic, low-cost jewelry options" at bounding box center [168, 80] width 139 height 6
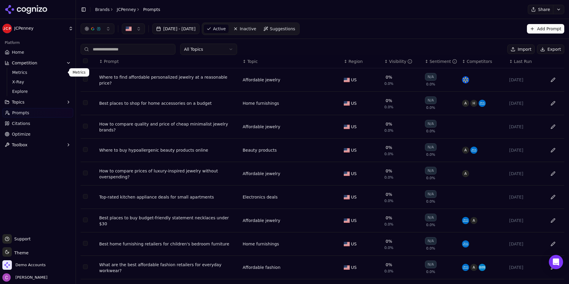
click at [21, 79] on link "X-Ray" at bounding box center [38, 82] width 56 height 8
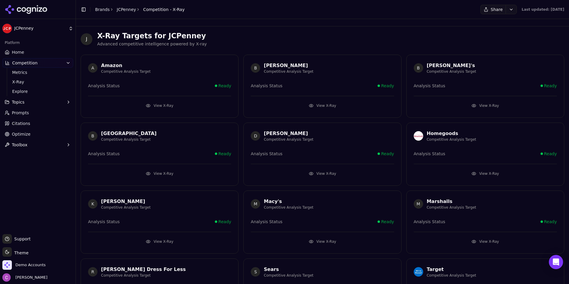
scroll to position [129, 0]
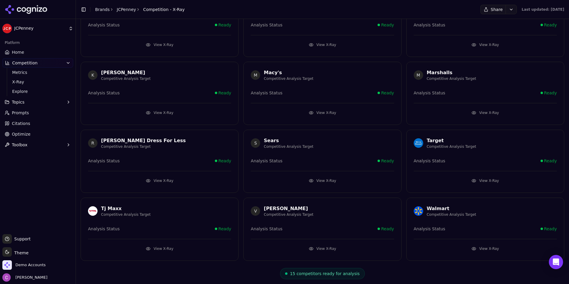
click at [136, 246] on button "View X-Ray" at bounding box center [159, 248] width 143 height 9
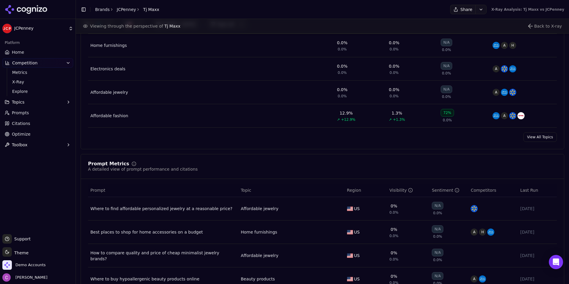
scroll to position [385, 0]
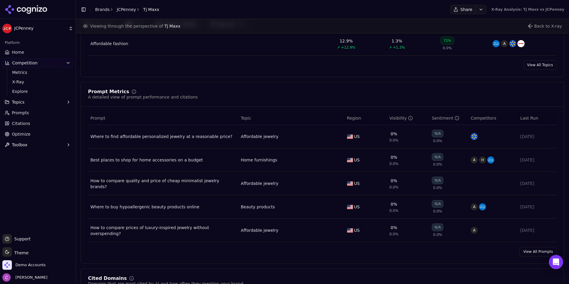
click at [395, 120] on div "Visibility" at bounding box center [401, 118] width 23 height 6
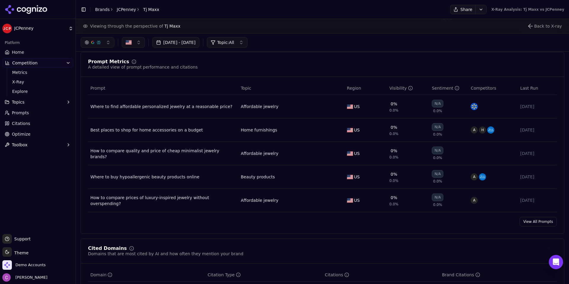
scroll to position [415, 0]
click at [392, 86] on div "Visibility" at bounding box center [401, 88] width 23 height 6
click at [393, 86] on div "Visibility" at bounding box center [401, 88] width 23 height 6
click at [395, 87] on div "Visibility" at bounding box center [401, 88] width 23 height 6
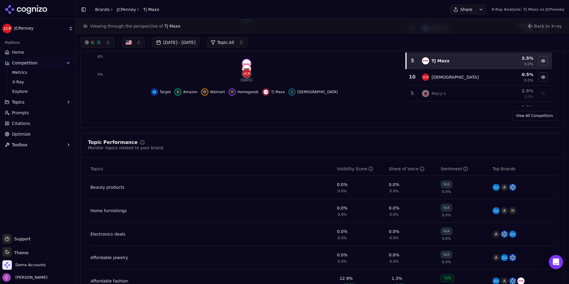
scroll to position [0, 0]
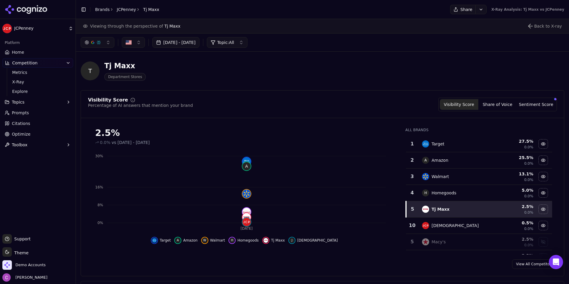
click at [372, 97] on div "Visibility Score Percentage of AI answers that mention your brand Visibility Sc…" at bounding box center [323, 183] width 484 height 186
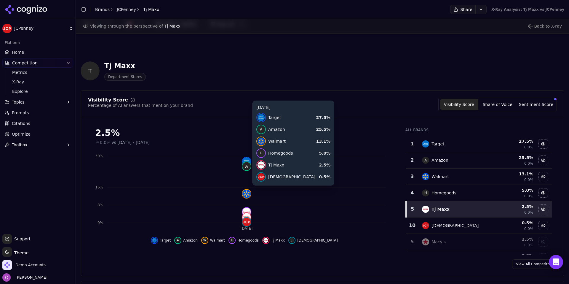
scroll to position [59, 0]
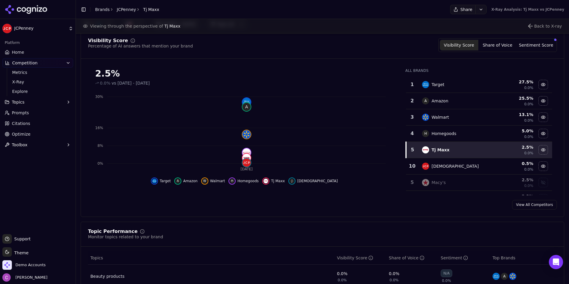
click at [23, 114] on span "Prompts" at bounding box center [20, 113] width 17 height 6
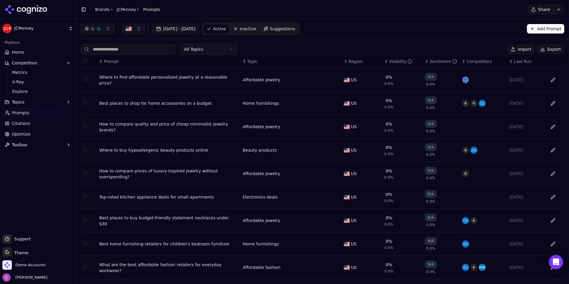
click at [398, 64] on div "Visibility" at bounding box center [400, 61] width 23 height 6
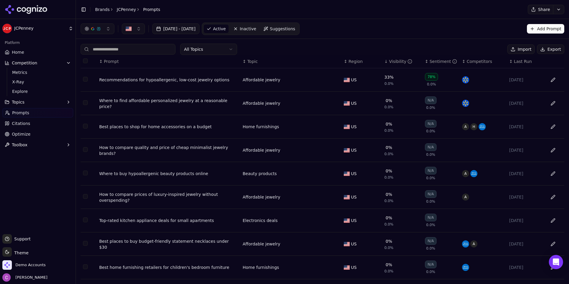
click at [168, 82] on div "Recommendations for hypoallergenic, low-cost jewelry options" at bounding box center [168, 80] width 139 height 6
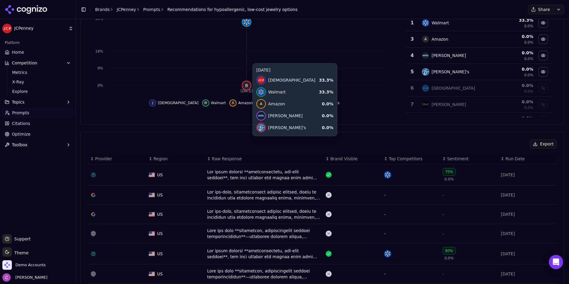
scroll to position [178, 0]
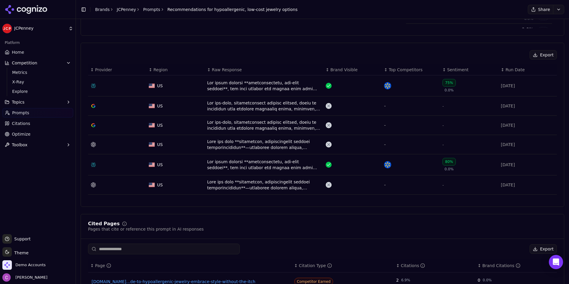
click at [288, 91] on div "Data table" at bounding box center [264, 86] width 114 height 12
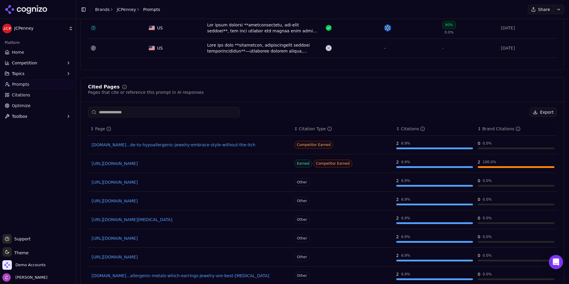
scroll to position [344, 0]
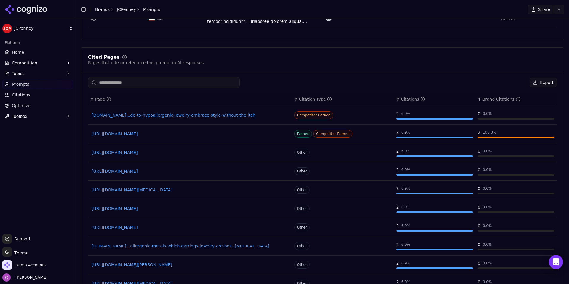
click at [188, 134] on link "[URL][DOMAIN_NAME]" at bounding box center [190, 134] width 197 height 6
click at [481, 135] on div "2 100.0 %" at bounding box center [516, 132] width 77 height 6
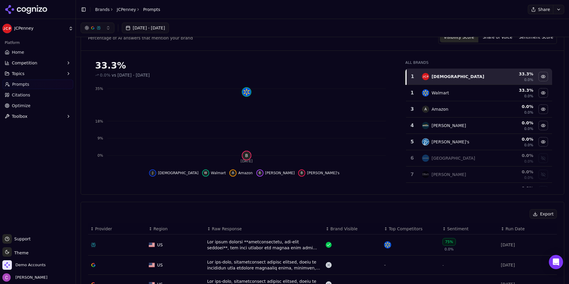
scroll to position [0, 0]
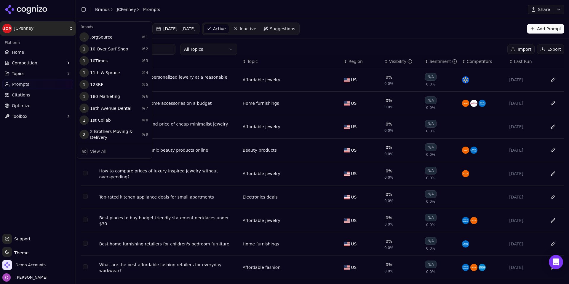
click at [25, 28] on html "JCPenney Platform Home Competition Topics Prompts Citations Optimize Toolbox Su…" at bounding box center [284, 142] width 569 height 284
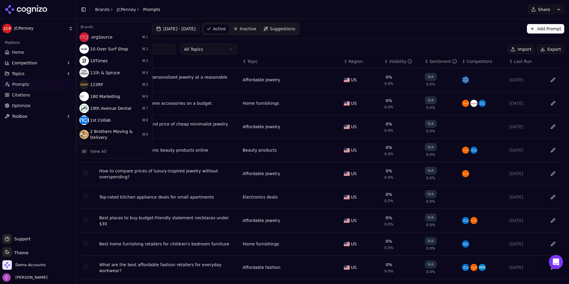
click at [110, 11] on html "JCPenney Platform Home Competition Topics Prompts Citations Optimize Toolbox Su…" at bounding box center [284, 142] width 569 height 284
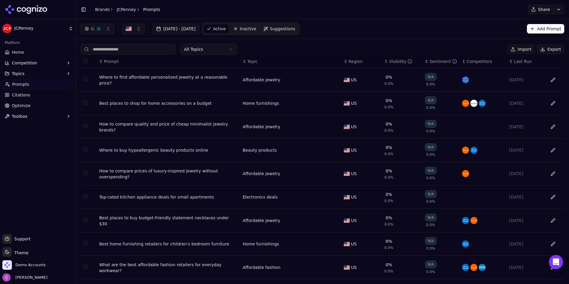
click at [104, 10] on link "Brands" at bounding box center [102, 9] width 15 height 5
click at [104, 9] on html "JCPenney Platform Home Competition Topics Prompts Citations Optimize Toolbox Su…" at bounding box center [284, 142] width 569 height 284
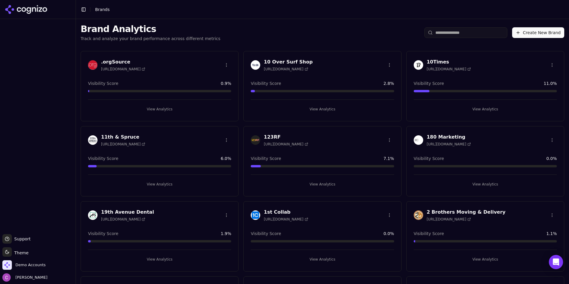
click at [470, 31] on input "search" at bounding box center [466, 32] width 83 height 11
click at [469, 35] on input "search" at bounding box center [466, 32] width 83 height 11
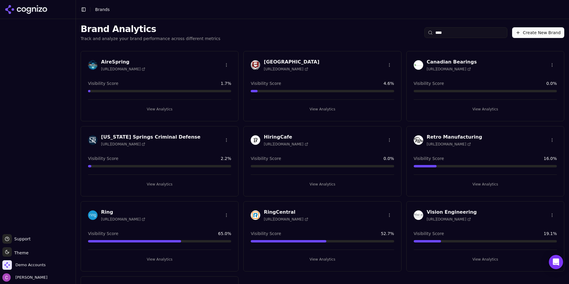
scroll to position [67, 0]
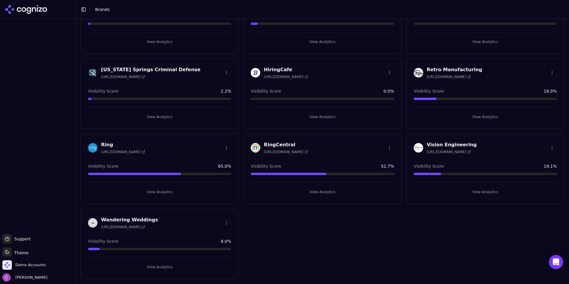
type input "****"
click at [170, 195] on button "View Analytics" at bounding box center [159, 191] width 143 height 9
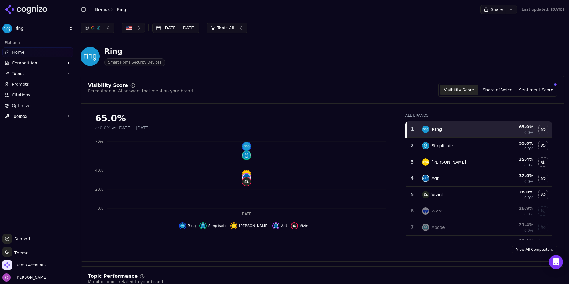
click at [368, 65] on div "Ring Smart Home Security Devices" at bounding box center [323, 56] width 484 height 29
click at [373, 83] on div "Visibility Score Percentage of AI answers that mention your brand Visibility Sc…" at bounding box center [323, 169] width 484 height 186
